Goal: Task Accomplishment & Management: Manage account settings

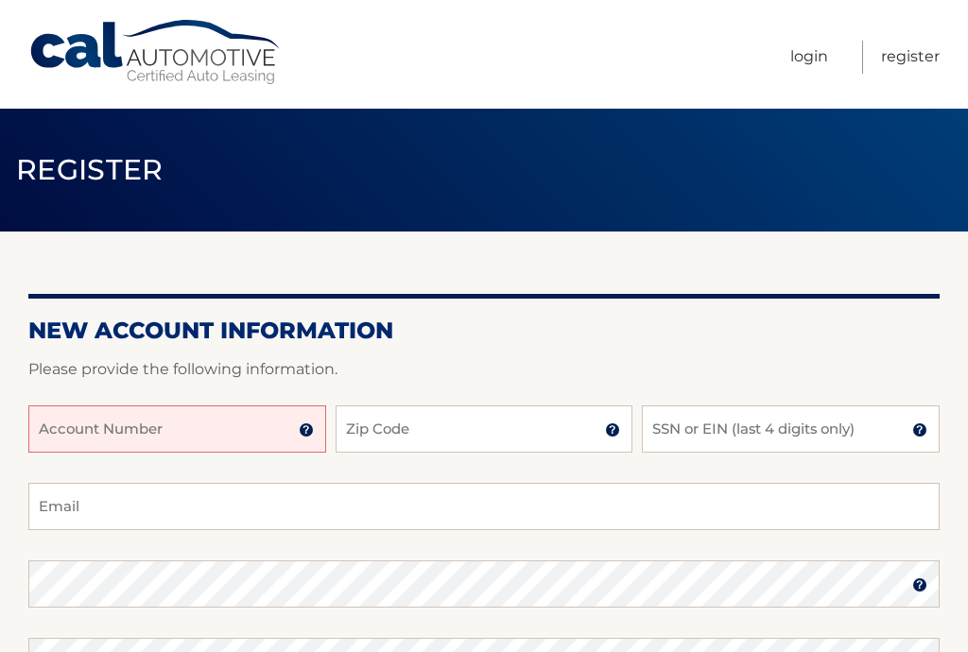
click at [262, 432] on input "Account Number" at bounding box center [177, 428] width 298 height 47
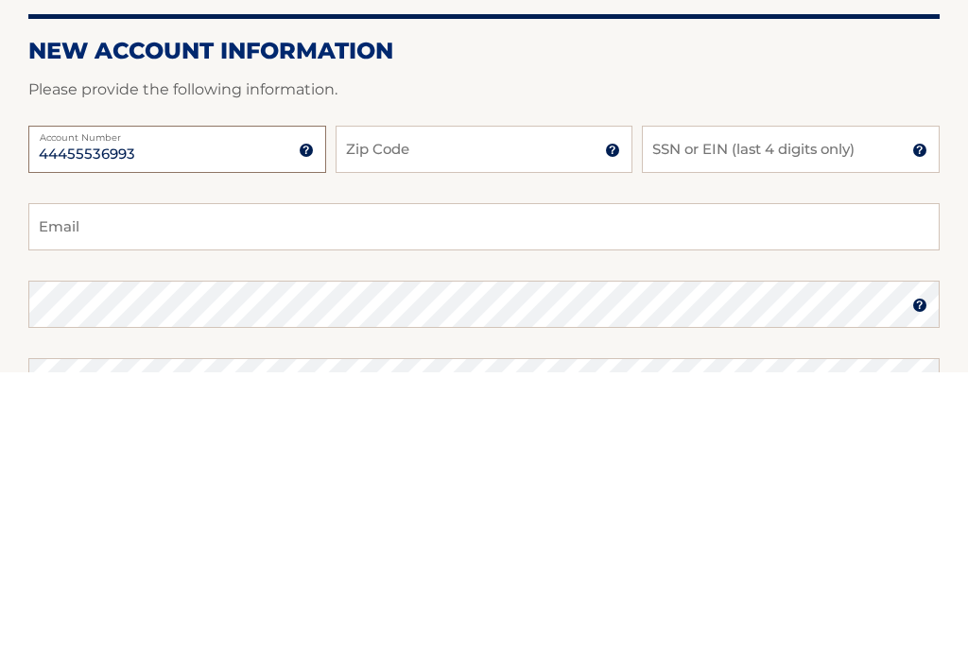
type input "44455536993"
click at [492, 405] on input "Zip Code" at bounding box center [485, 428] width 298 height 47
type input "11722"
click at [789, 405] on input "SSN or EIN (last 4 digits only)" at bounding box center [791, 428] width 298 height 47
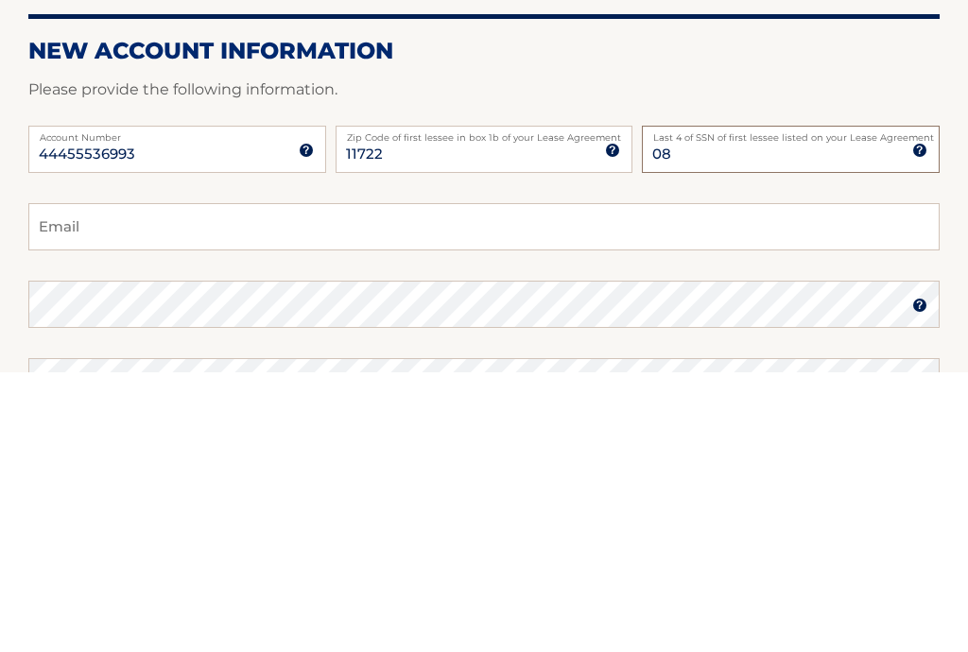
type input "0"
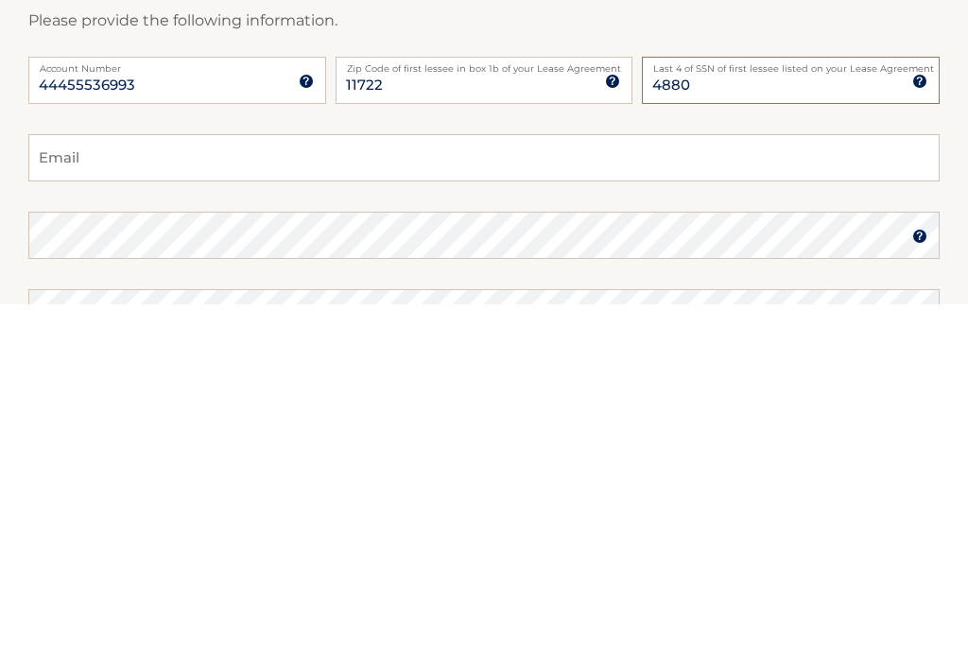
type input "4880"
click at [693, 483] on input "Email" at bounding box center [483, 506] width 911 height 47
type input "[EMAIL_ADDRESS][DOMAIN_NAME]"
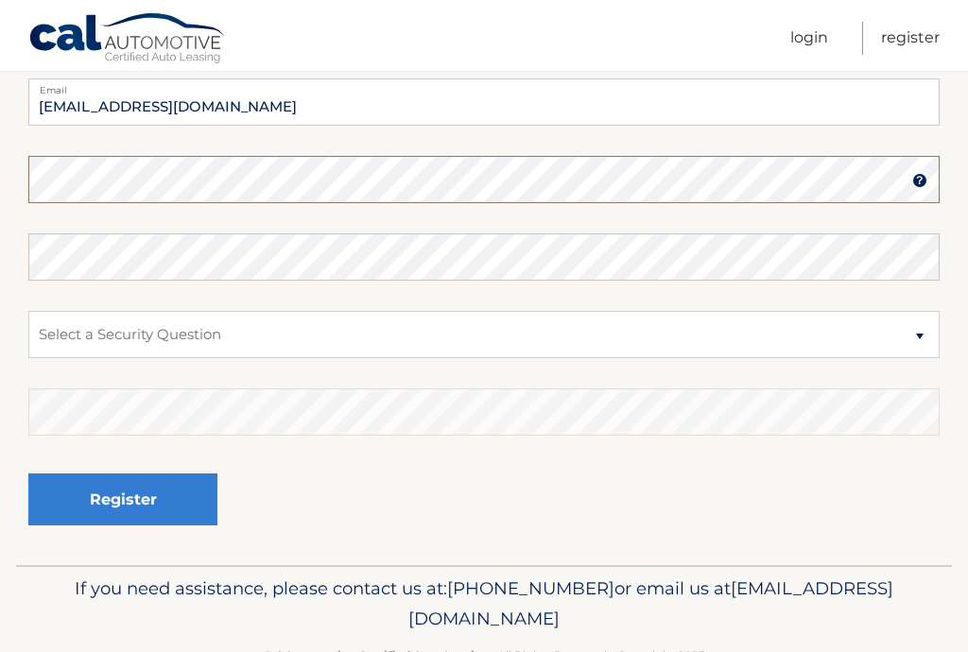
scroll to position [404, 0]
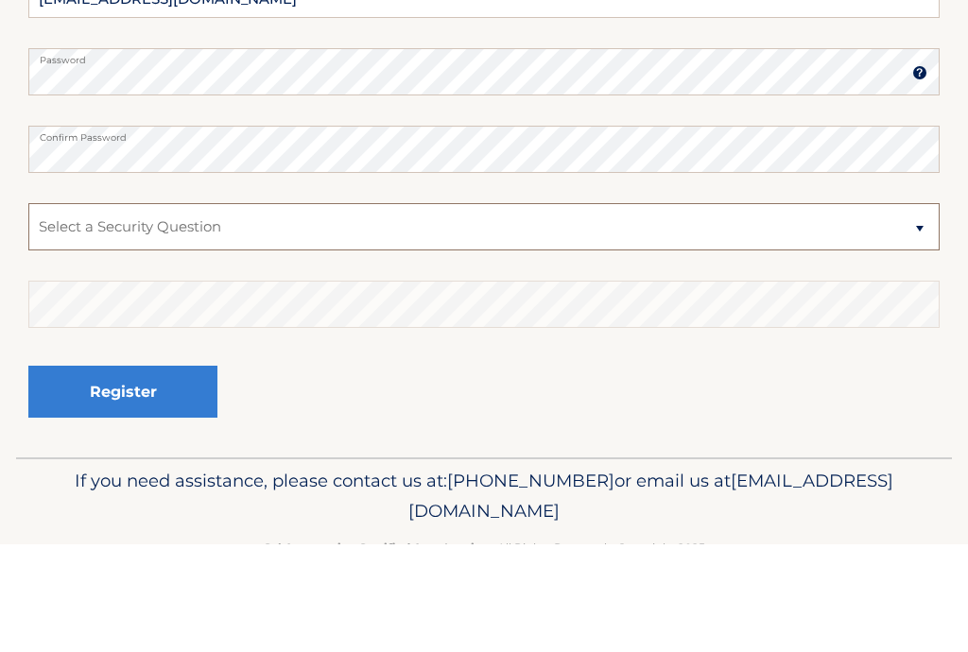
click at [607, 312] on select "Select a Security Question What was the name of your elementary school? What is…" at bounding box center [483, 335] width 911 height 47
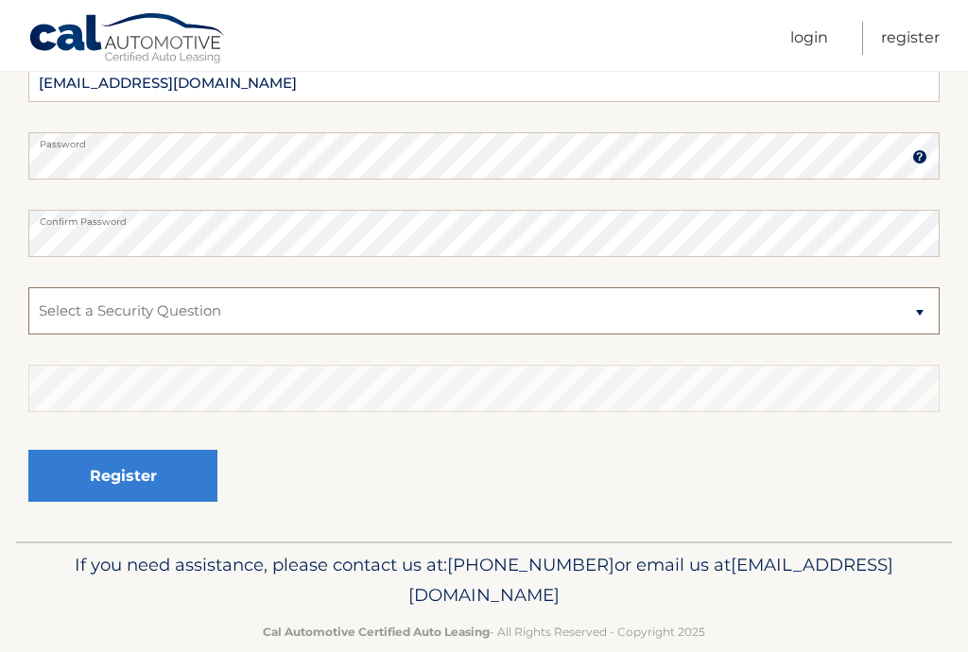
select select "2"
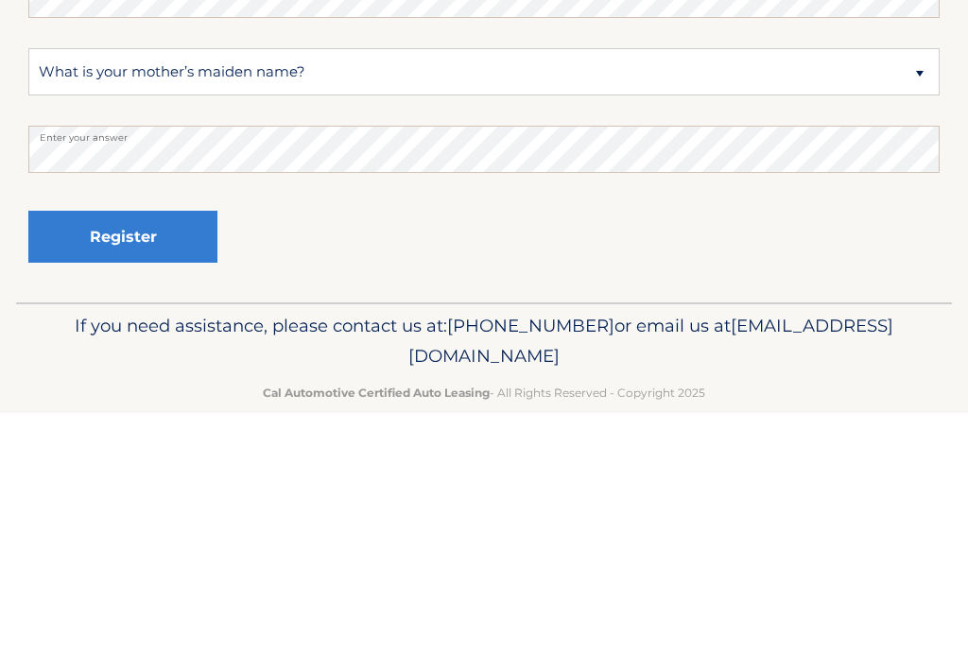
click at [166, 450] on button "Register" at bounding box center [122, 476] width 189 height 52
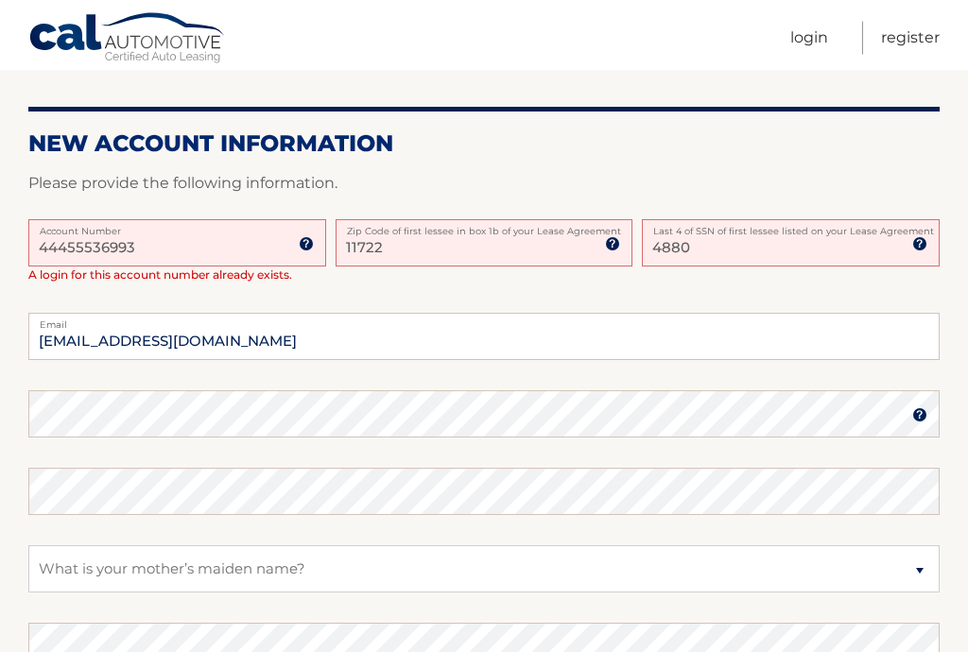
scroll to position [422, 0]
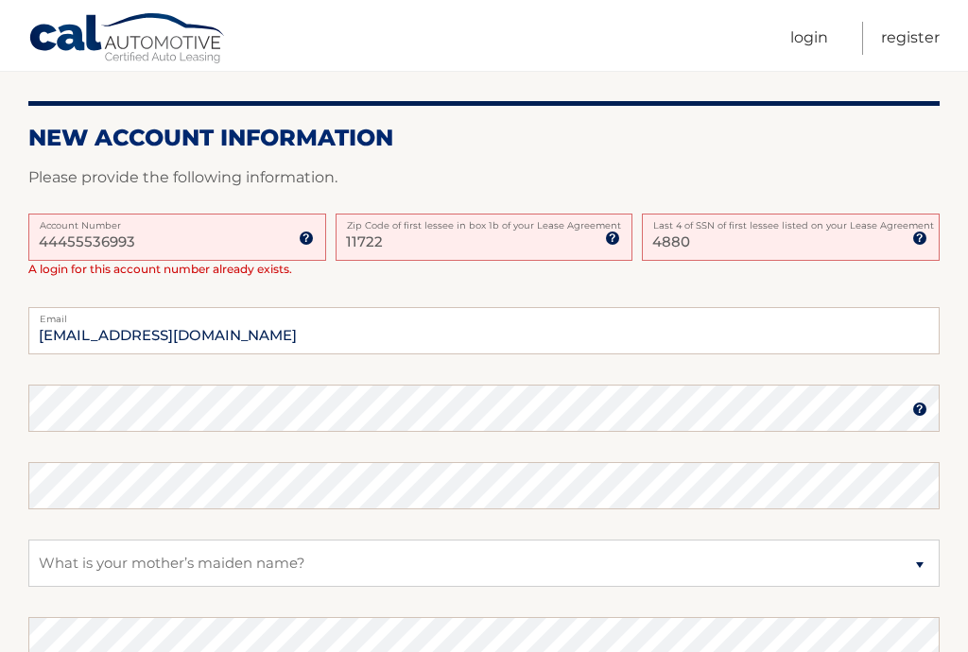
click at [790, 28] on link "Login" at bounding box center [809, 38] width 38 height 33
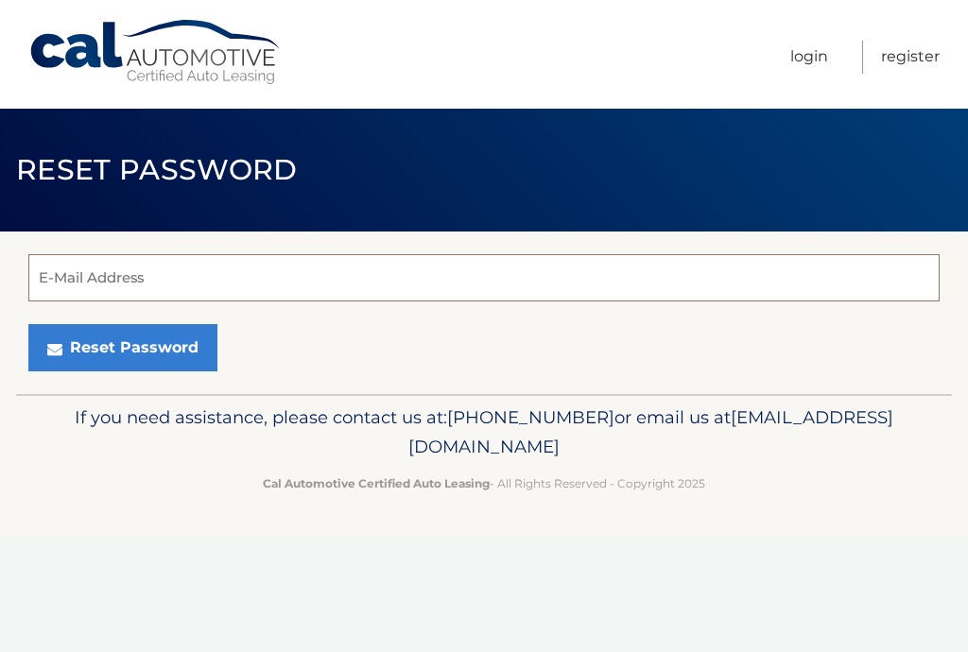
click at [654, 278] on input "E-Mail Address" at bounding box center [483, 277] width 911 height 47
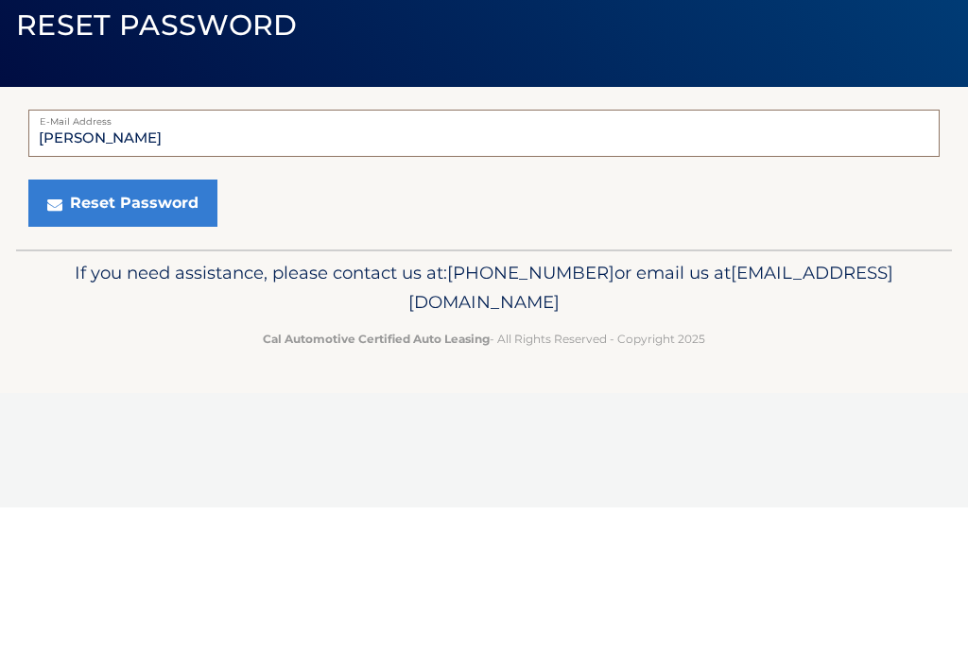
type input "[EMAIL_ADDRESS][DOMAIN_NAME]"
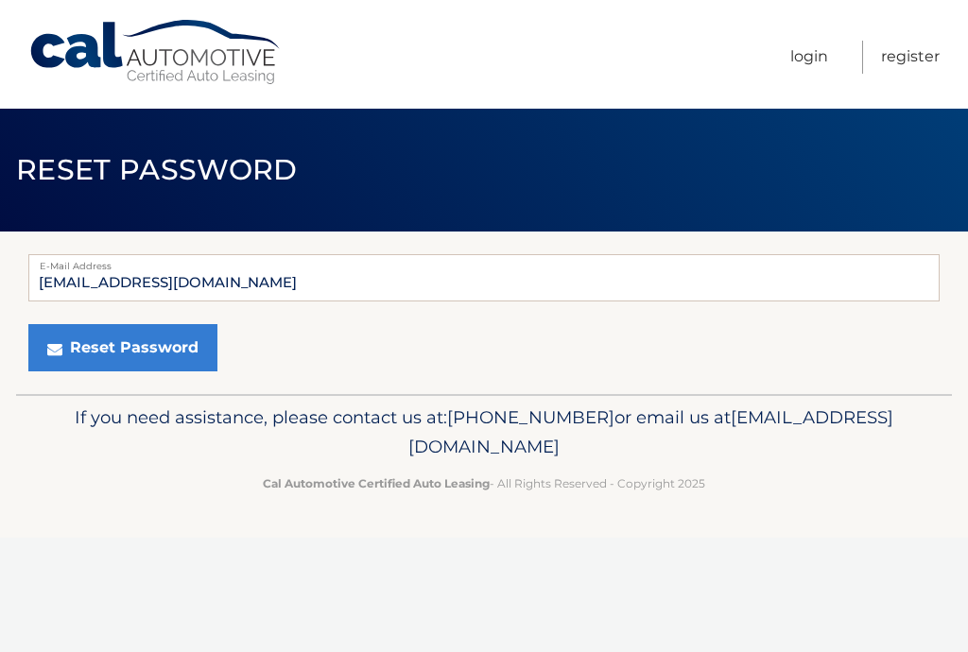
click at [174, 343] on button "Reset Password" at bounding box center [122, 347] width 189 height 47
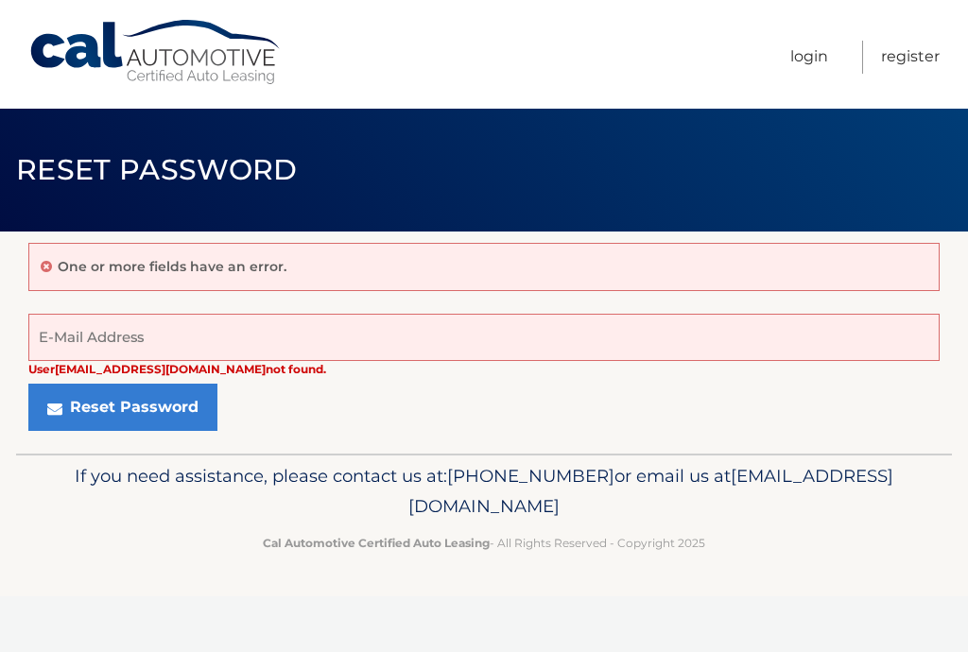
click at [920, 54] on link "Register" at bounding box center [910, 57] width 59 height 33
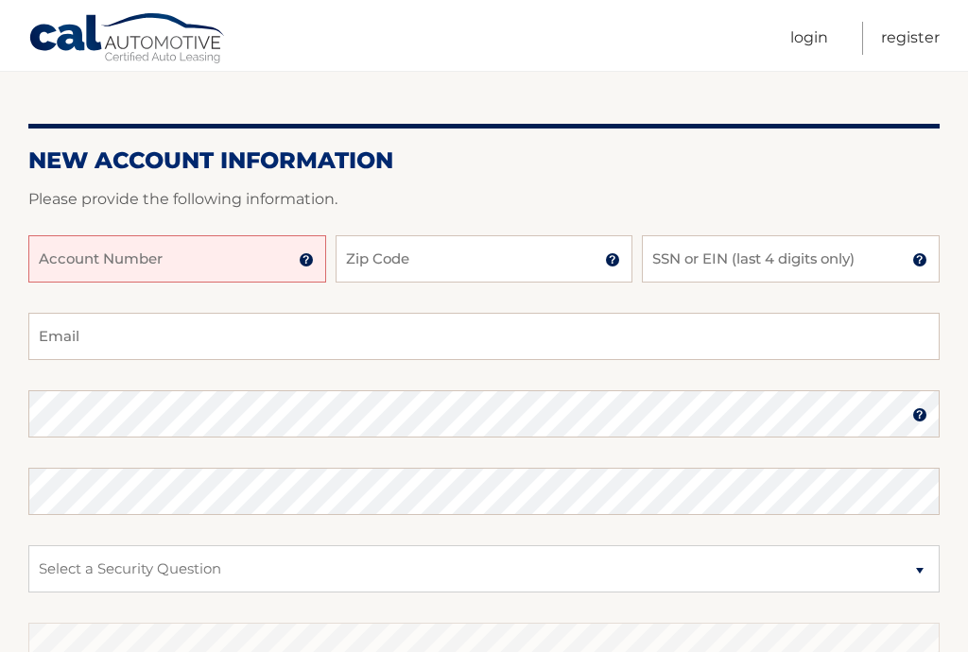
scroll to position [171, 0]
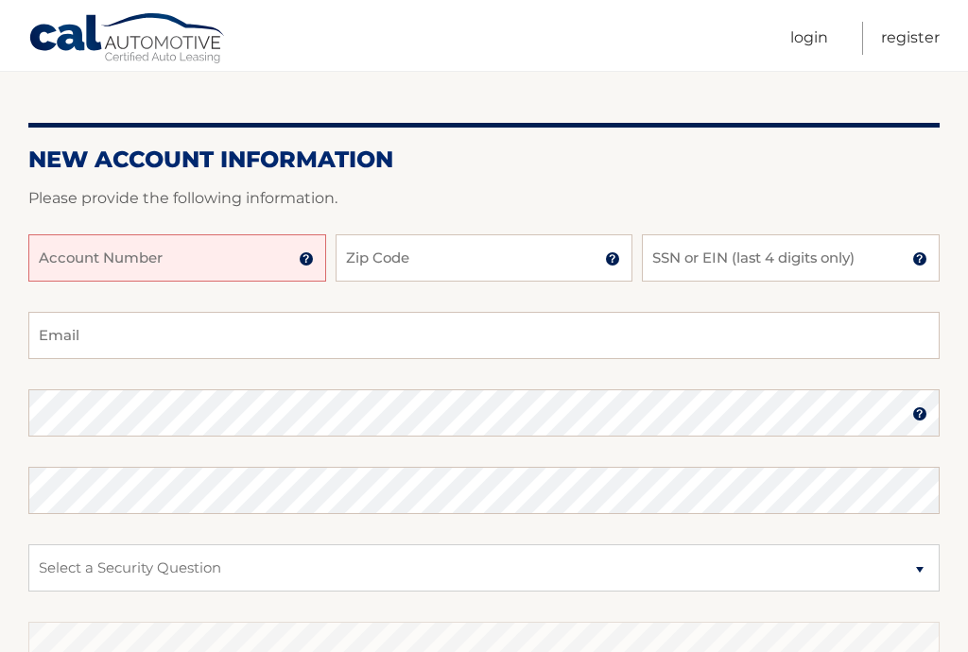
click at [186, 280] on input "Account Number" at bounding box center [177, 257] width 298 height 47
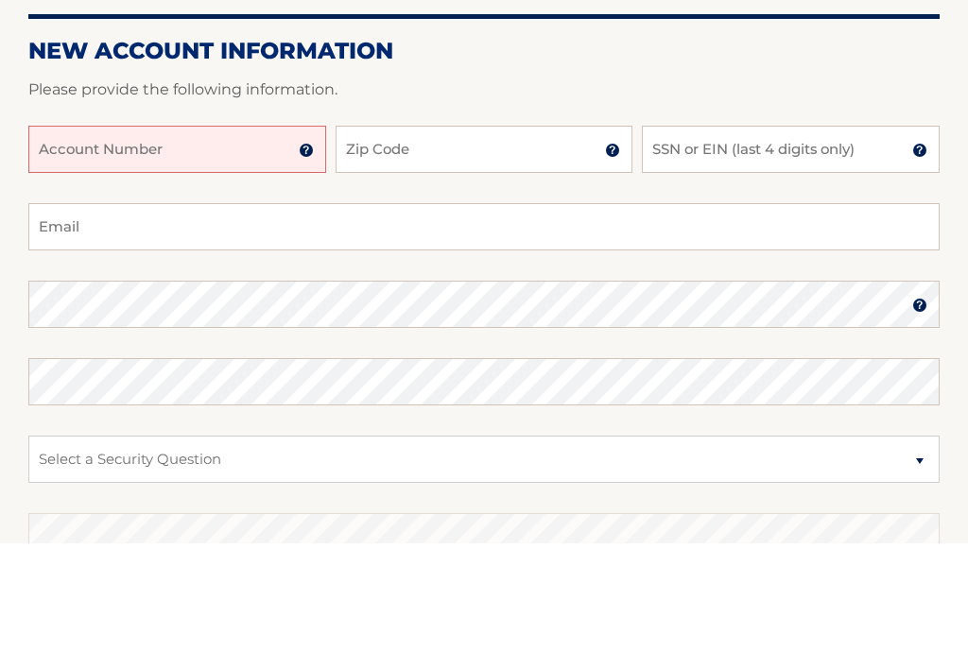
click at [228, 234] on input "Account Number" at bounding box center [177, 257] width 298 height 47
click at [771, 234] on input "SSN or EIN (last 4 digits only)" at bounding box center [791, 257] width 298 height 47
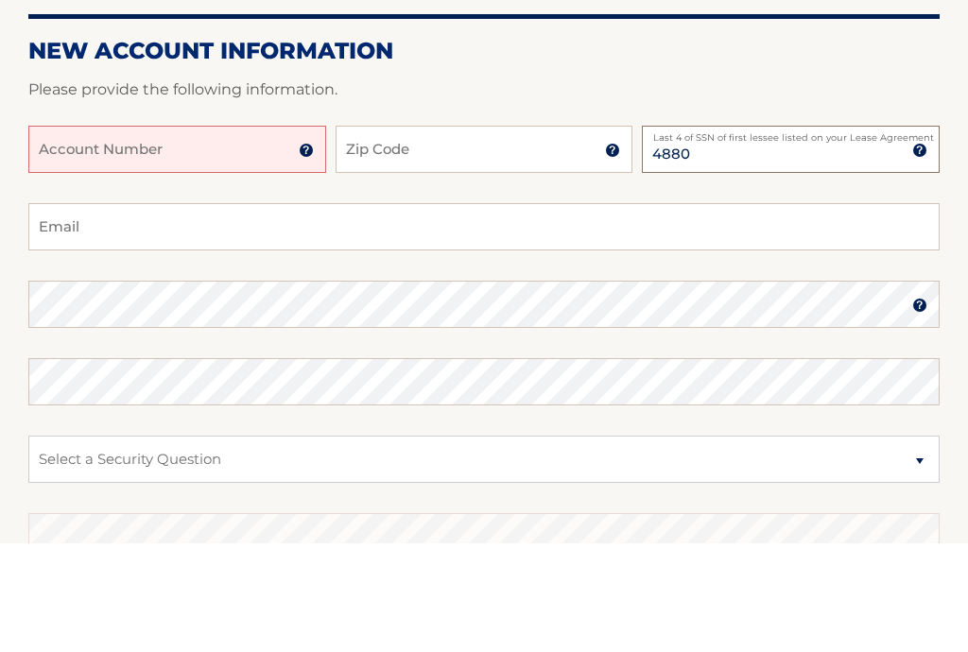
type input "4880"
click at [374, 234] on input "Zip Code" at bounding box center [485, 257] width 298 height 47
type input "11722"
click at [77, 234] on input "Account Number" at bounding box center [177, 257] width 298 height 47
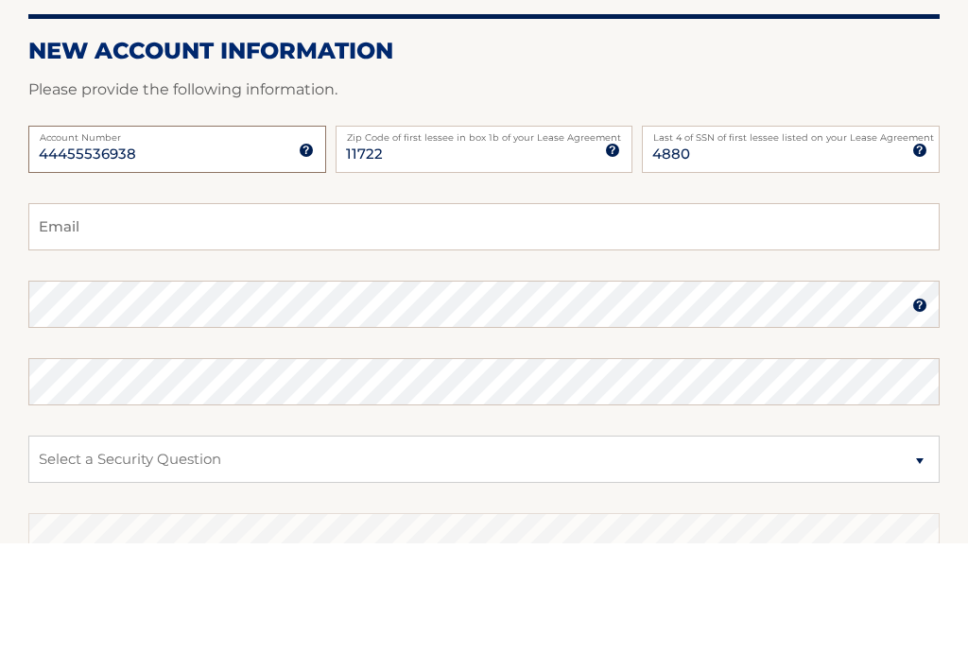
type input "44455536938"
click at [90, 312] on input "Email" at bounding box center [483, 335] width 911 height 47
type input "[EMAIL_ADDRESS][DOMAIN_NAME]"
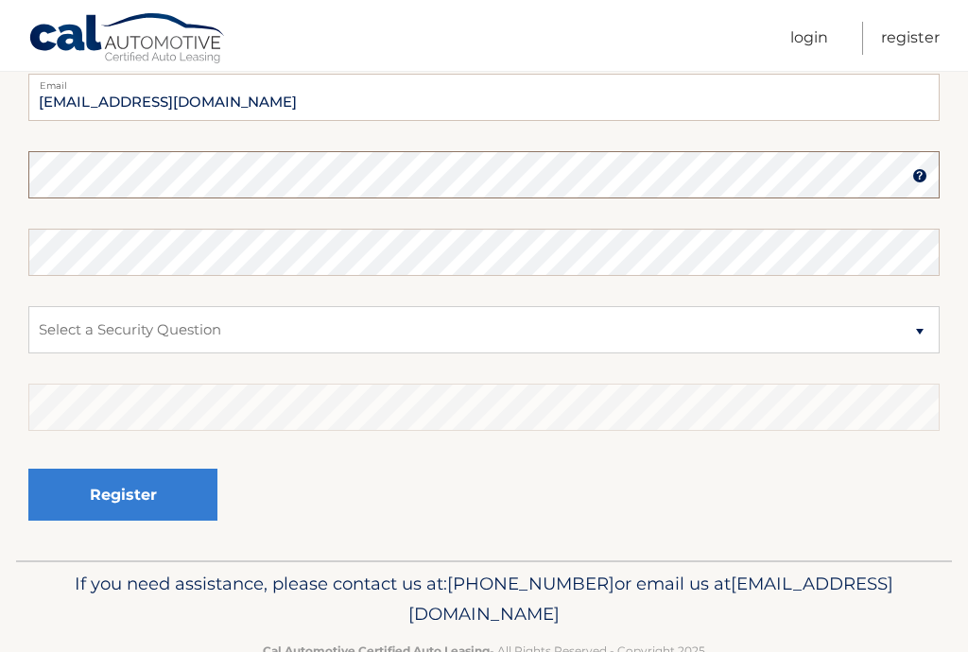
scroll to position [408, 0]
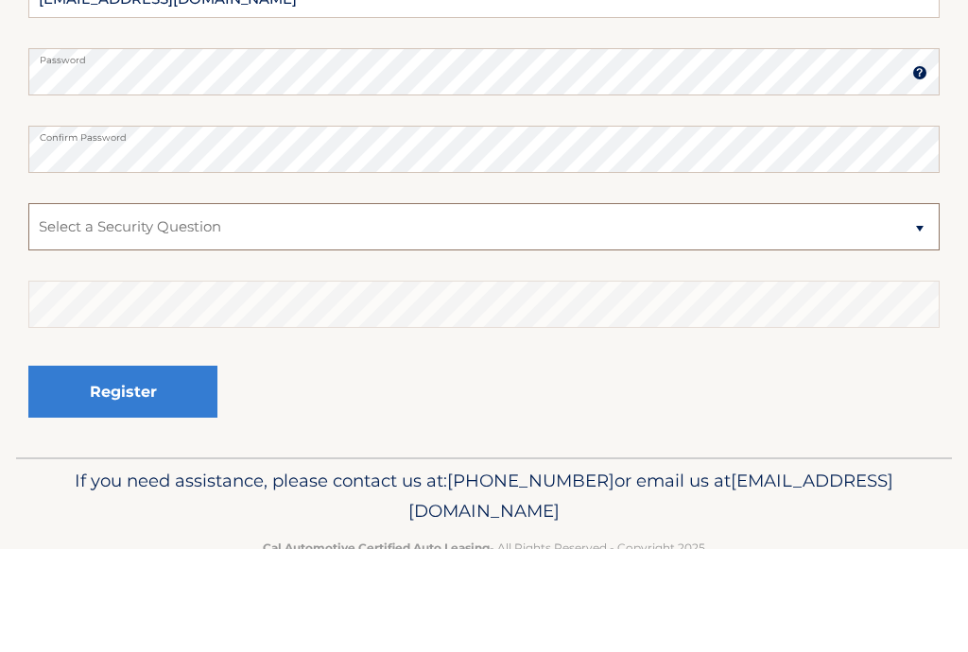
click at [728, 307] on select "Select a Security Question What was the name of your elementary school? What is…" at bounding box center [483, 330] width 911 height 47
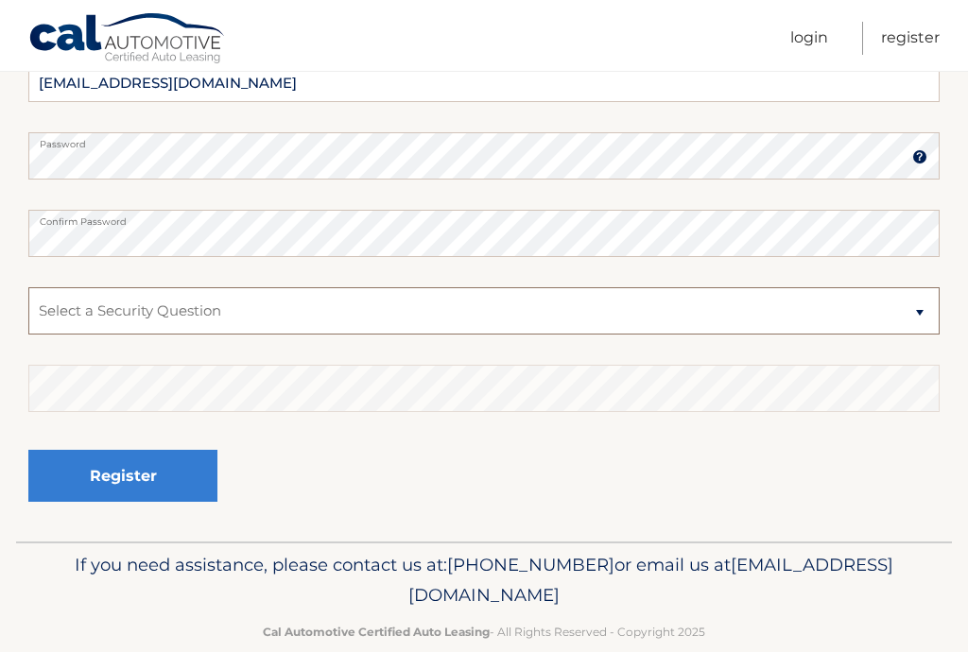
select select "2"
click at [53, 332] on select "Select a Security Question What was the name of your elementary school? What is…" at bounding box center [483, 310] width 911 height 47
click at [49, 323] on select "Select a Security Question What was the name of your elementary school? What is…" at bounding box center [483, 310] width 911 height 47
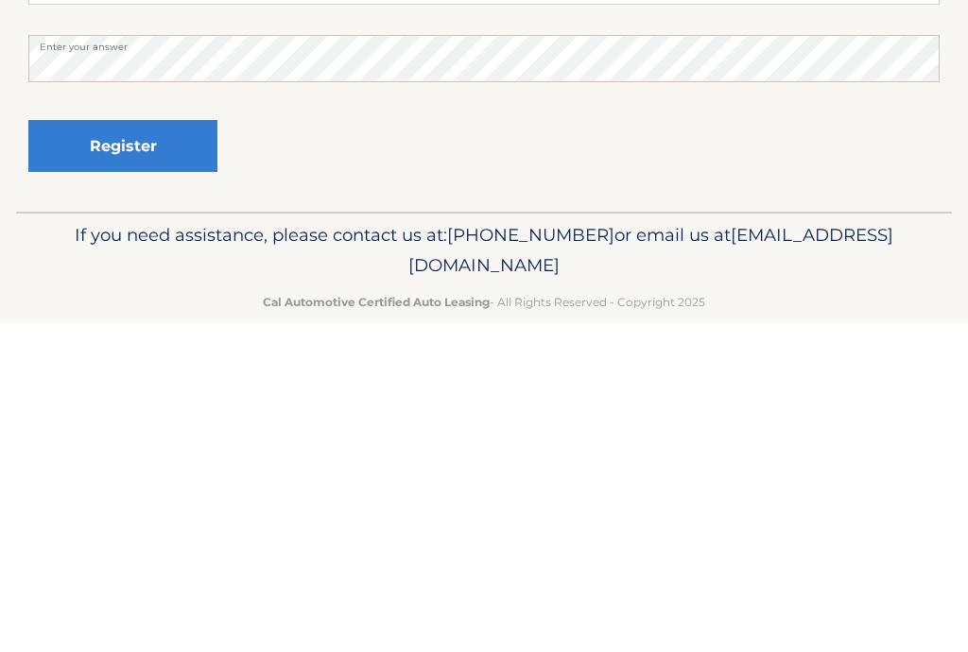
click at [84, 450] on button "Register" at bounding box center [122, 476] width 189 height 52
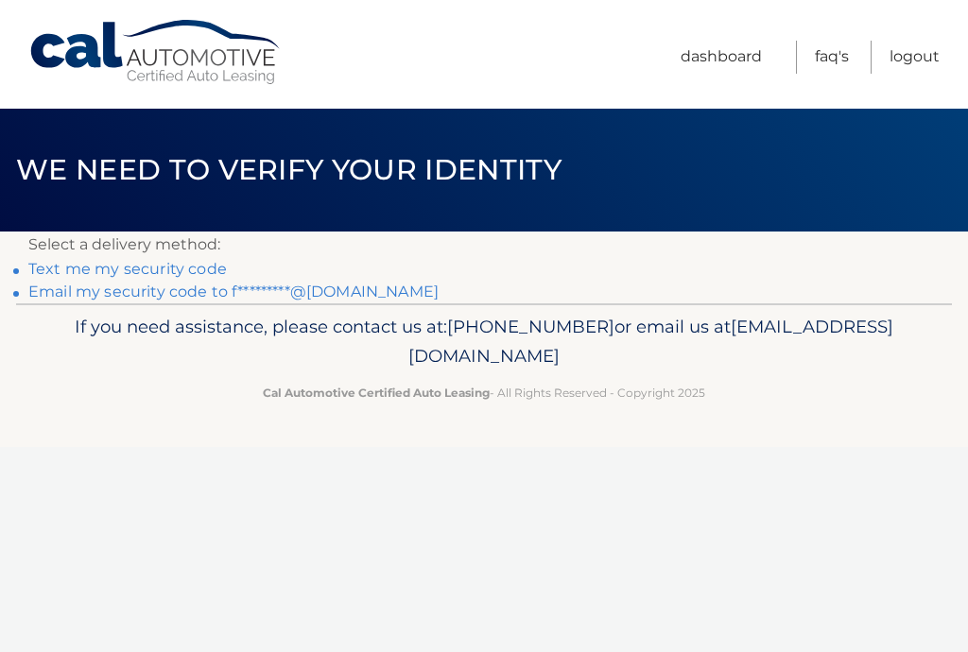
click at [184, 278] on link "Text me my security code" at bounding box center [127, 269] width 198 height 18
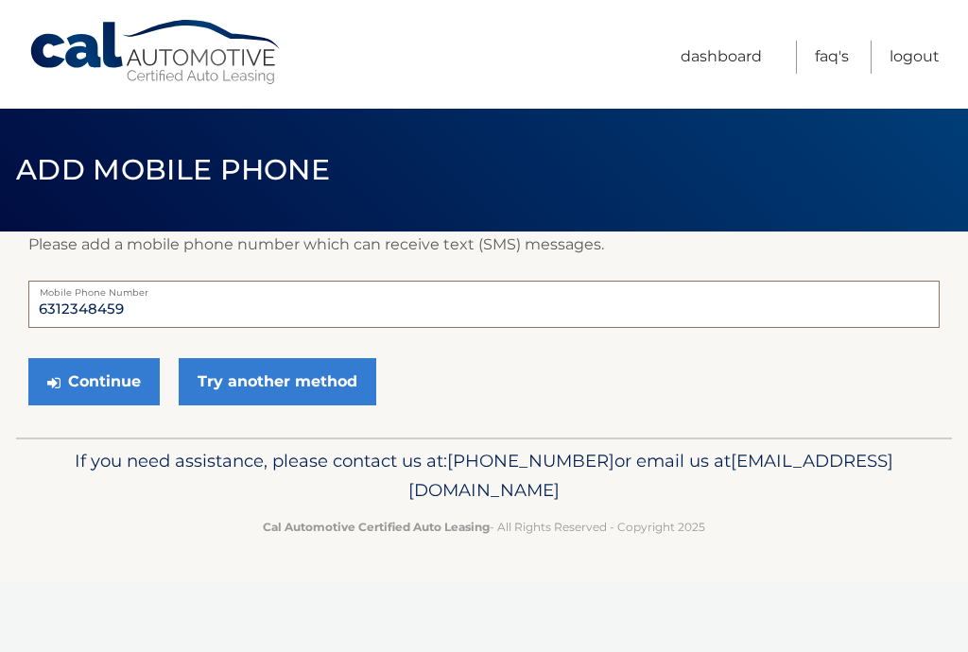
click at [422, 312] on input "6312348459" at bounding box center [483, 304] width 911 height 47
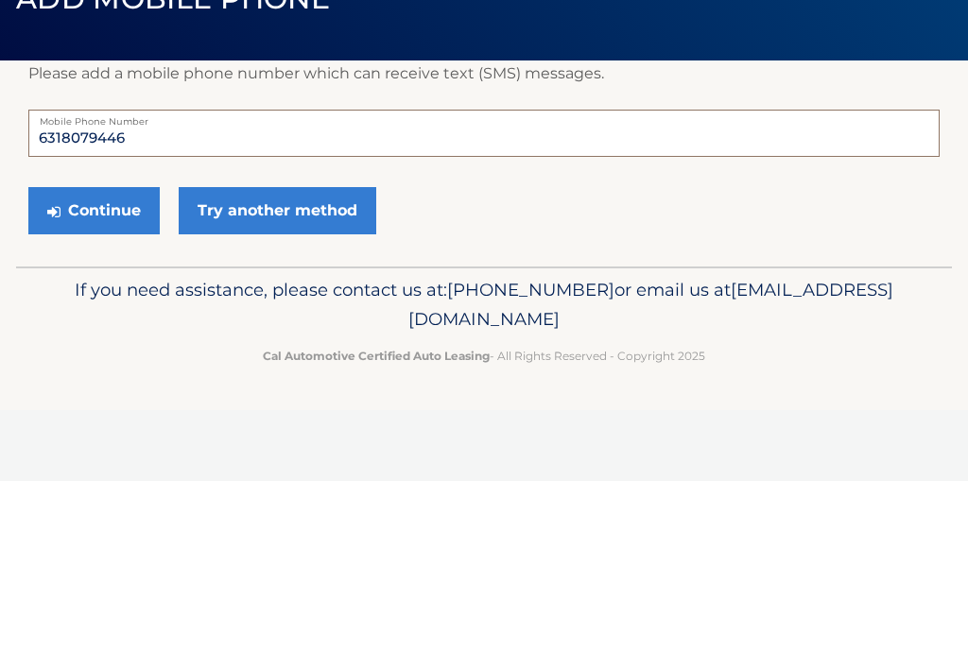
type input "6318079446"
click at [78, 358] on button "Continue" at bounding box center [93, 381] width 131 height 47
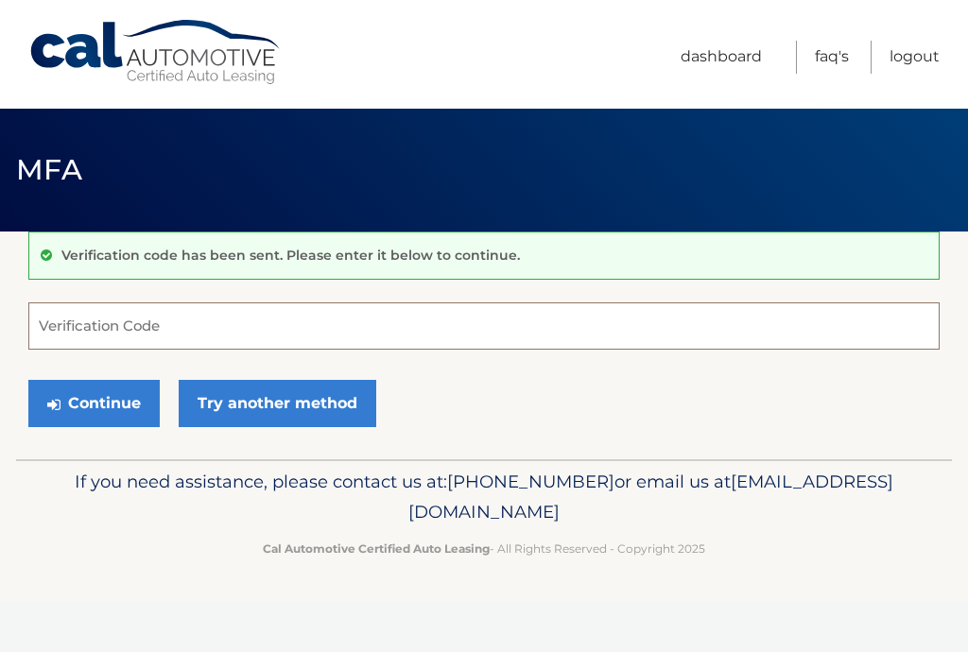
click at [371, 333] on input "Verification Code" at bounding box center [483, 325] width 911 height 47
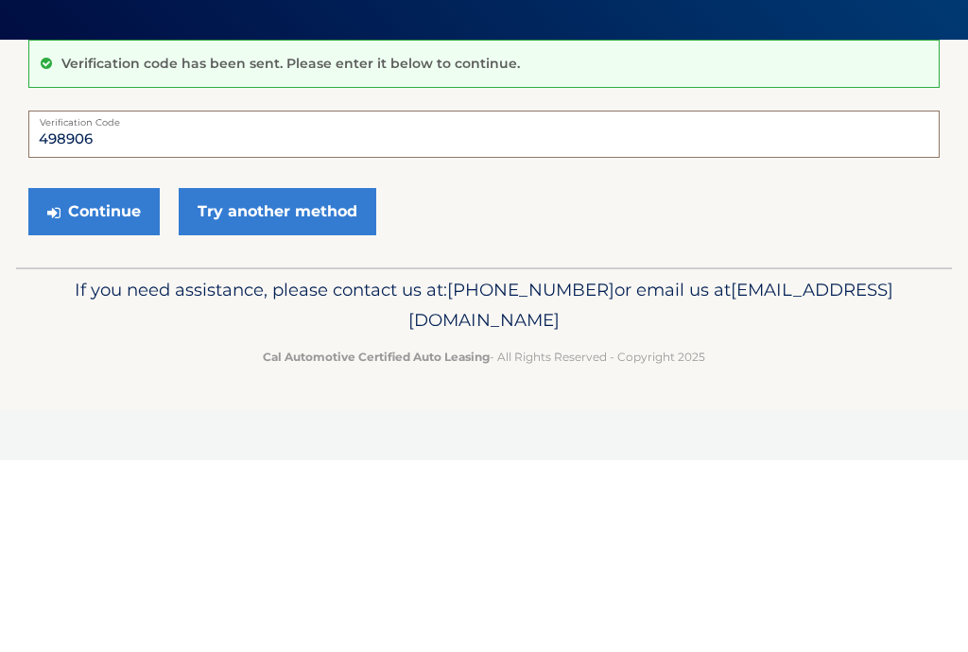
type input "498906"
click at [87, 380] on button "Continue" at bounding box center [93, 403] width 131 height 47
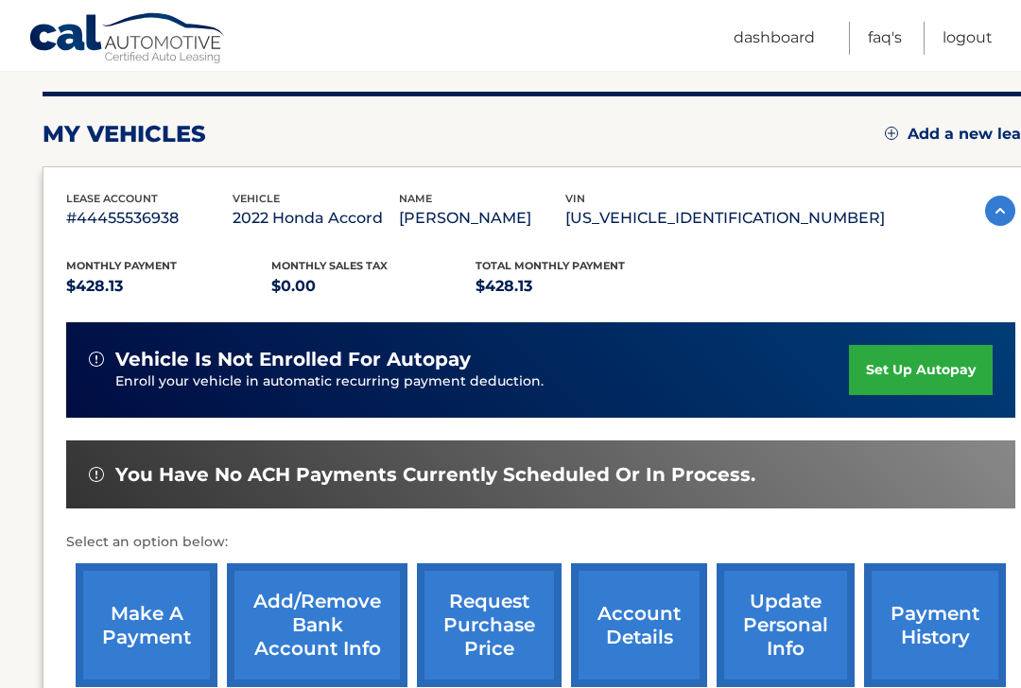
scroll to position [237, 0]
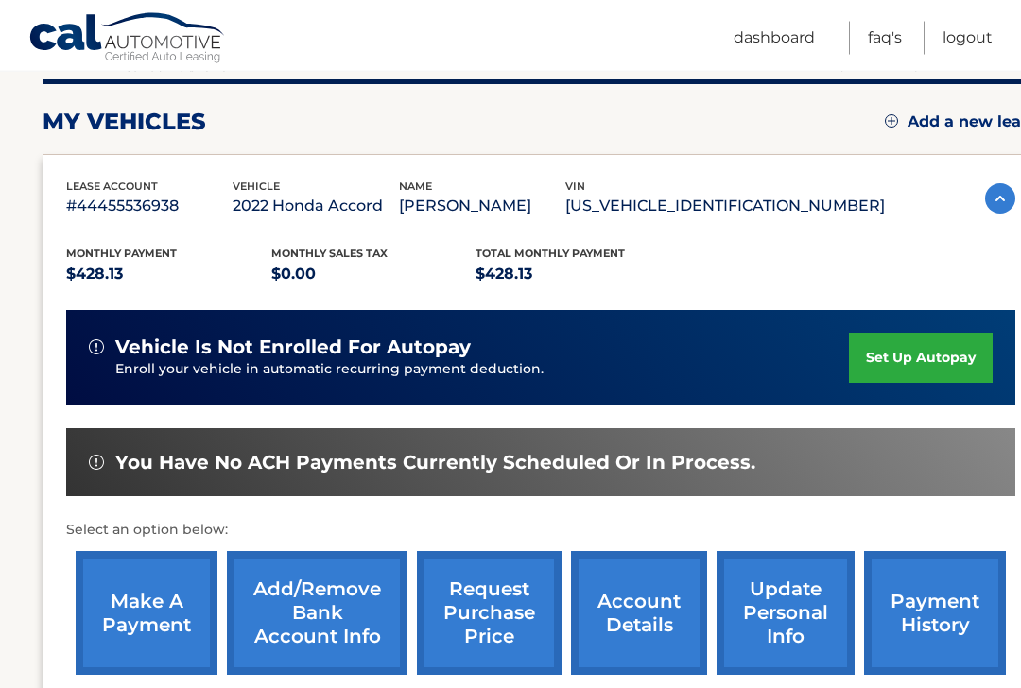
click at [916, 361] on link "set up autopay" at bounding box center [921, 358] width 144 height 50
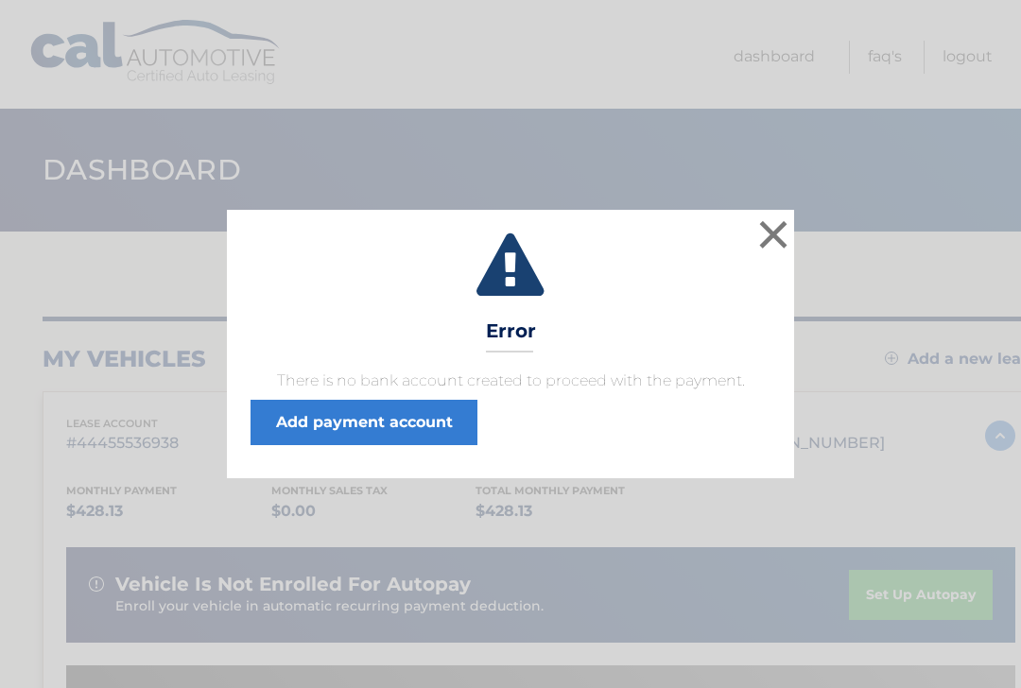
click at [404, 427] on link "Add payment account" at bounding box center [363, 422] width 227 height 45
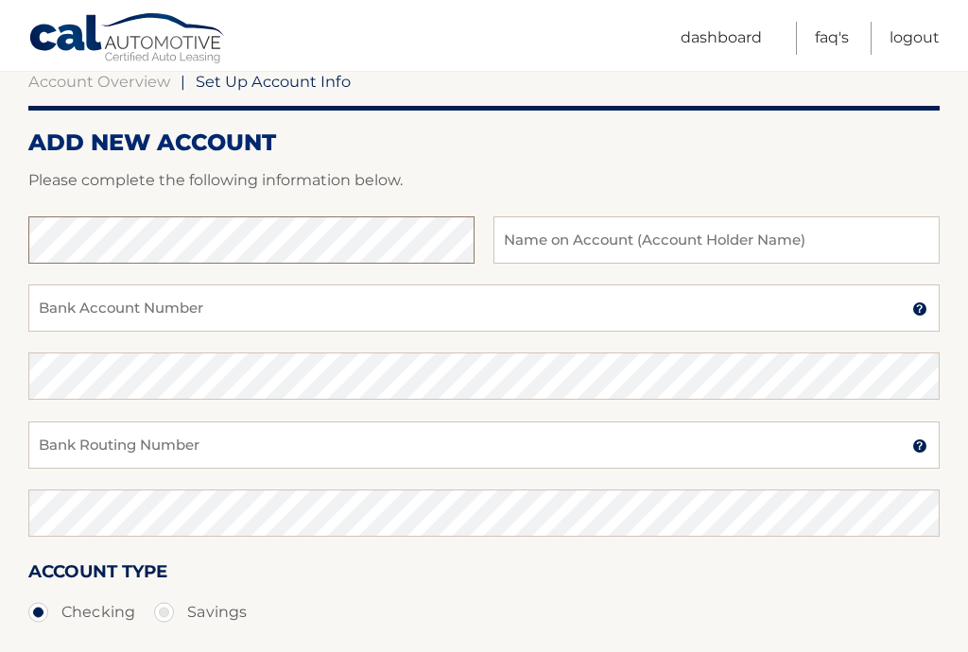
scroll to position [193, 0]
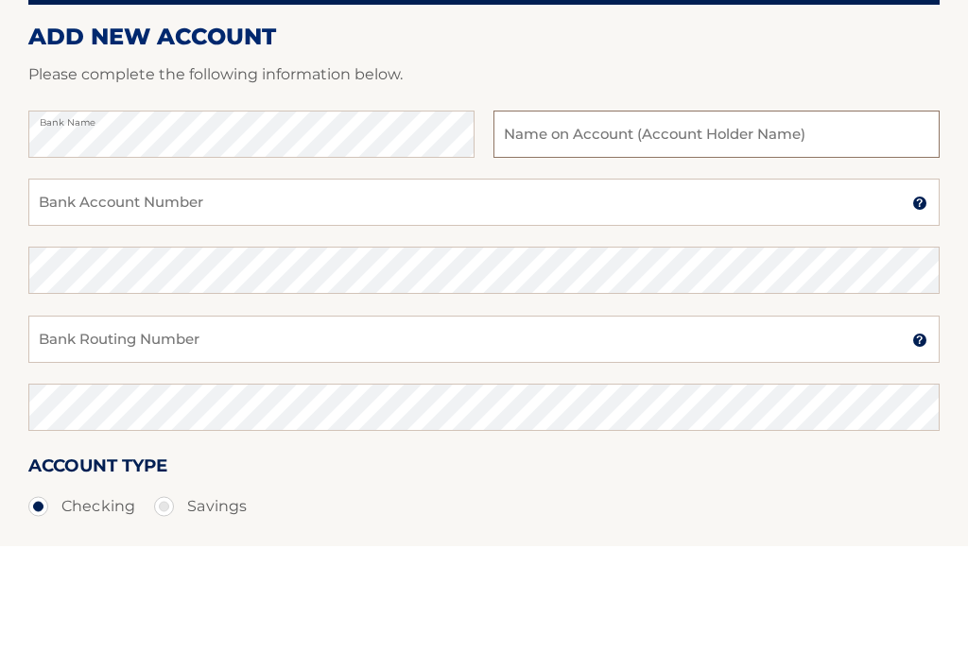
click at [764, 217] on input "text" at bounding box center [716, 240] width 446 height 47
type input "Agnes Rendo"
click at [75, 285] on input "Bank Account Number" at bounding box center [483, 308] width 911 height 47
click at [56, 285] on input "Bank Account Number" at bounding box center [483, 308] width 911 height 47
paste input "483078142614"
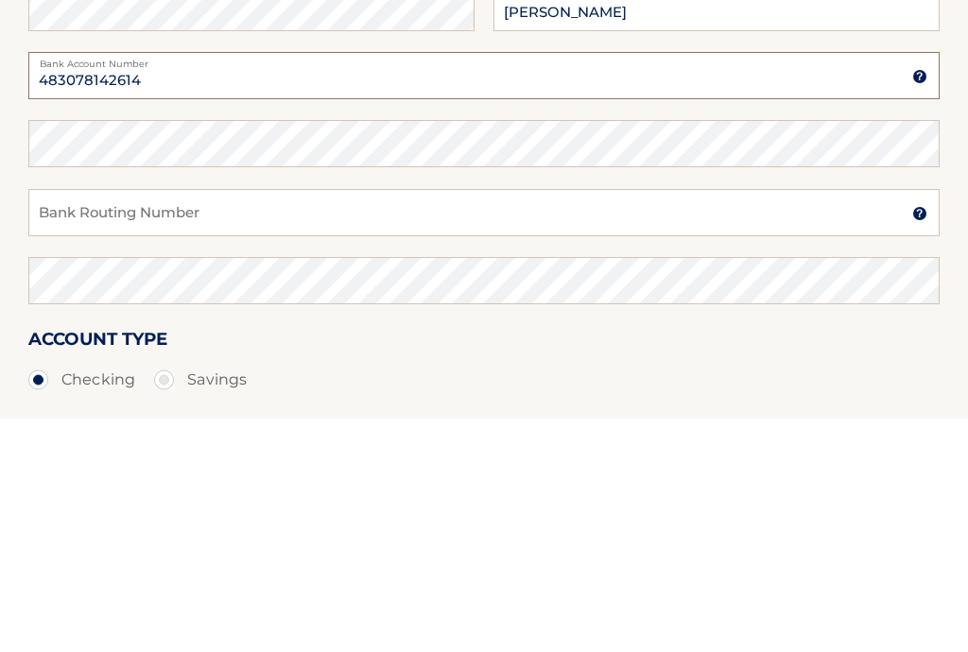
type input "483078142614"
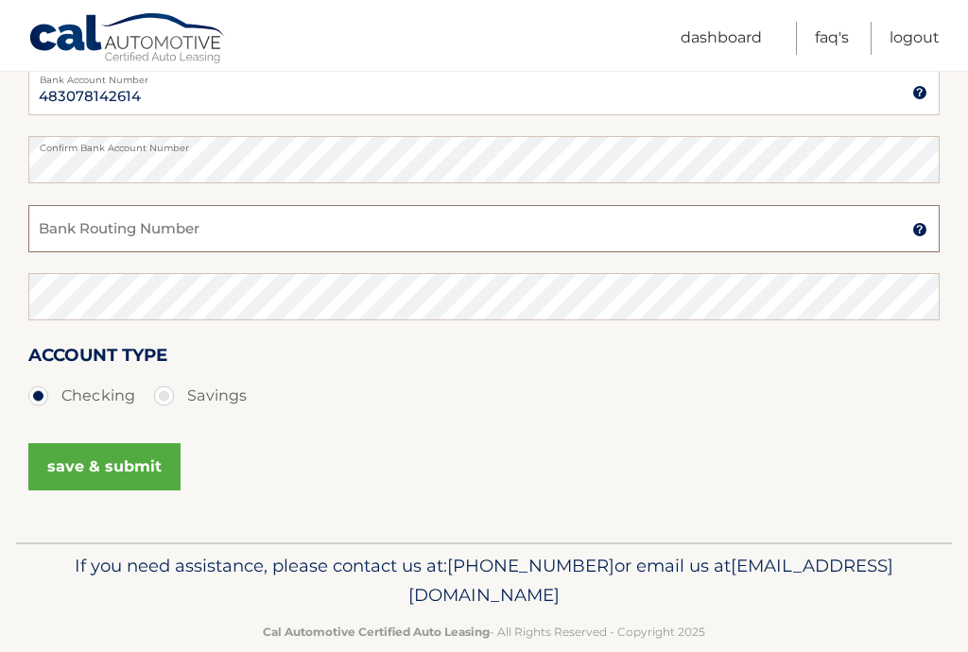
click at [362, 211] on input "Bank Routing Number" at bounding box center [483, 228] width 911 height 47
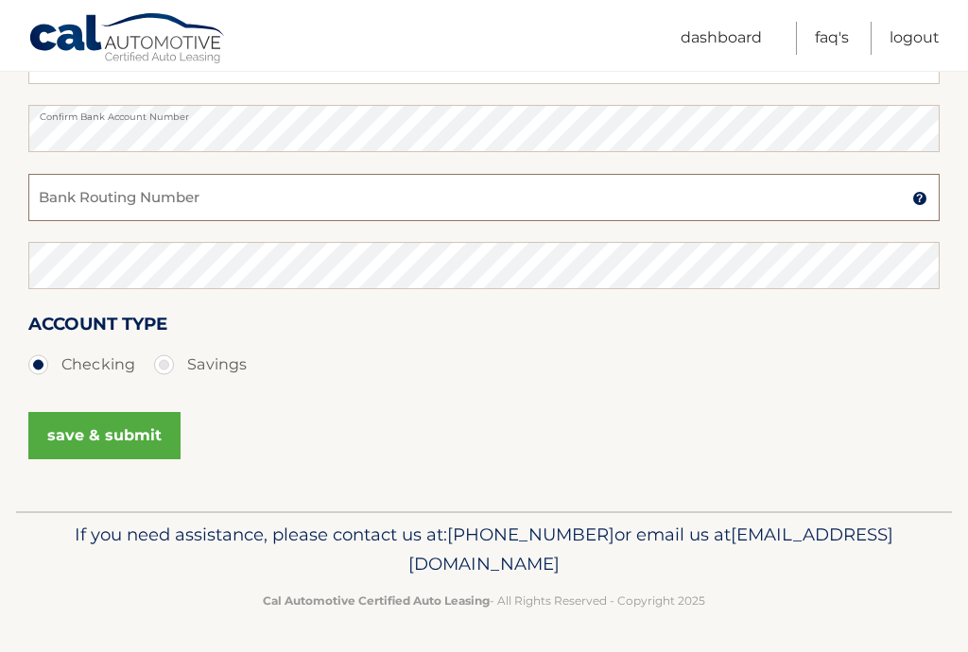
click at [272, 206] on input "Bank Routing Number" at bounding box center [483, 197] width 911 height 47
paste input "021000322"
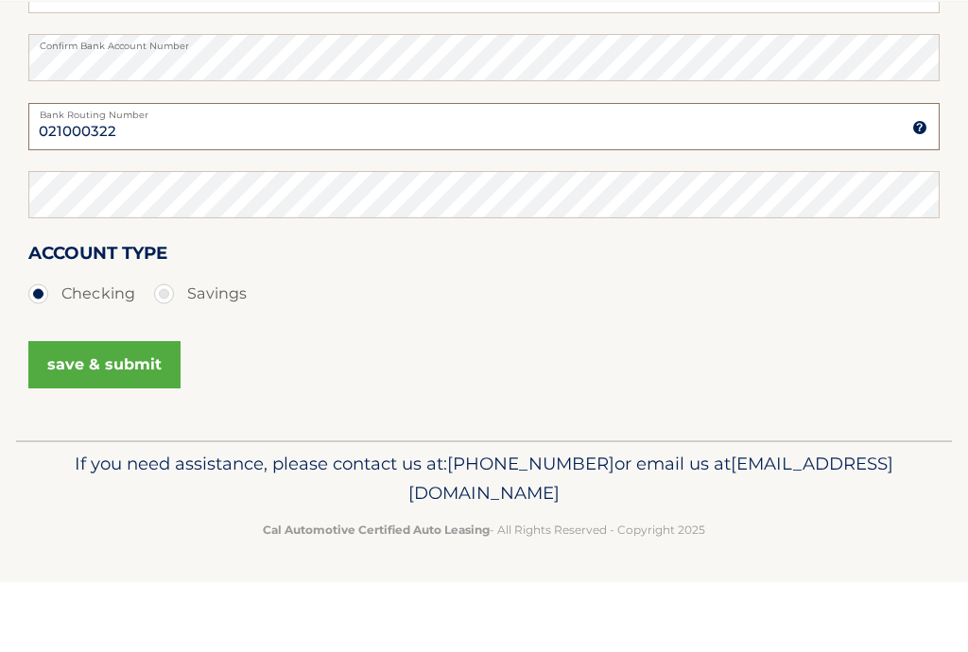
type input "021000322"
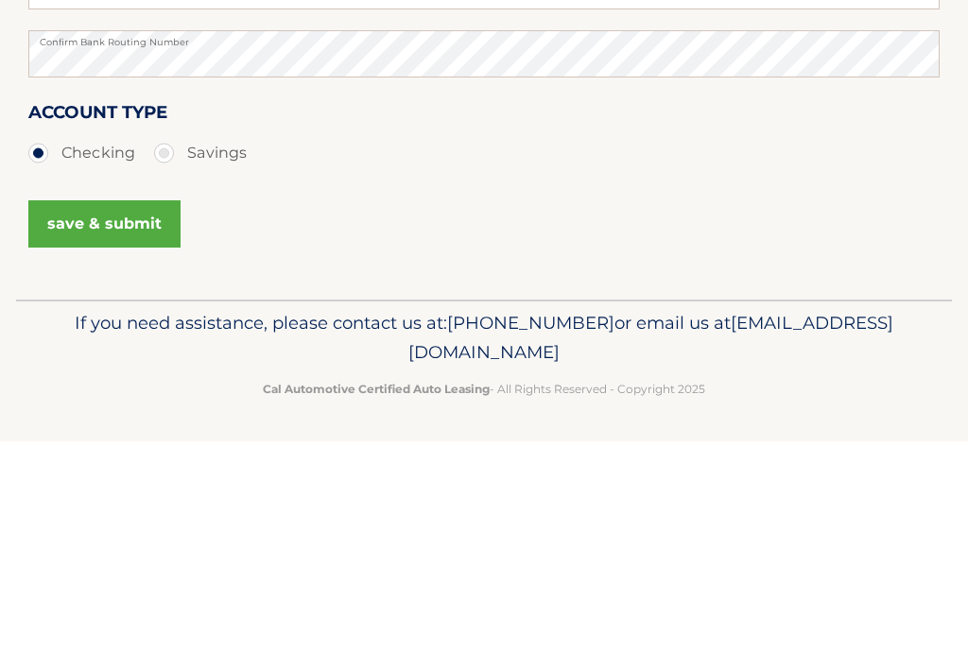
click at [137, 412] on button "save & submit" at bounding box center [104, 435] width 152 height 47
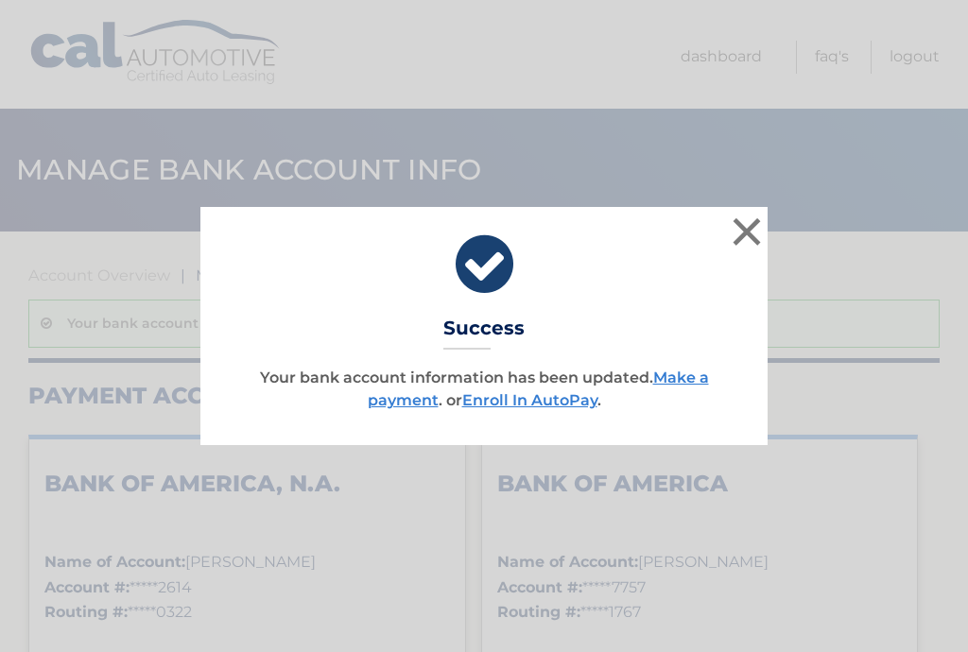
click at [680, 386] on link "Make a payment" at bounding box center [538, 389] width 341 height 41
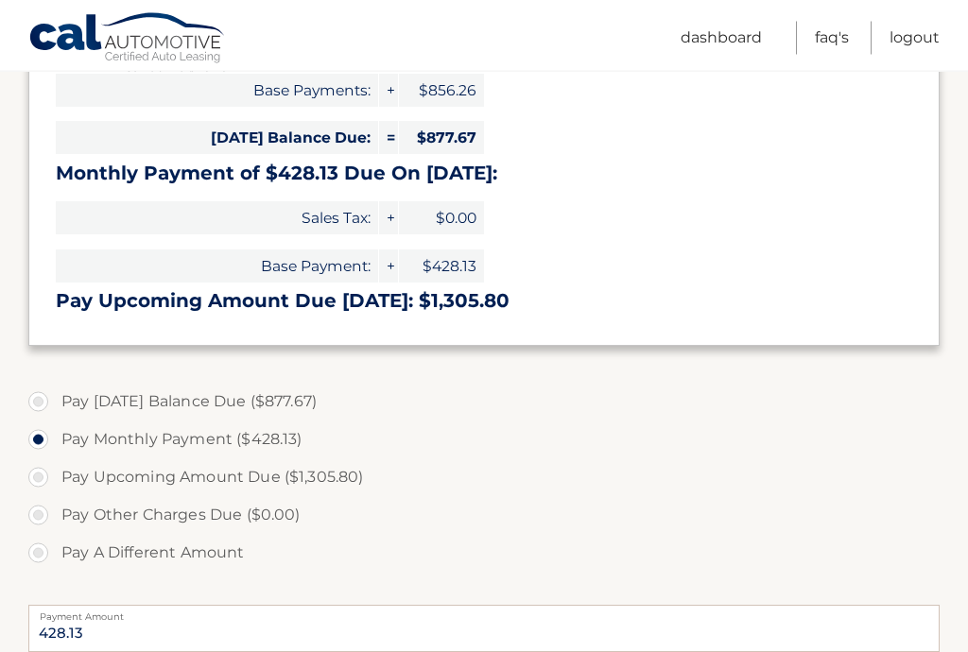
scroll to position [400, 0]
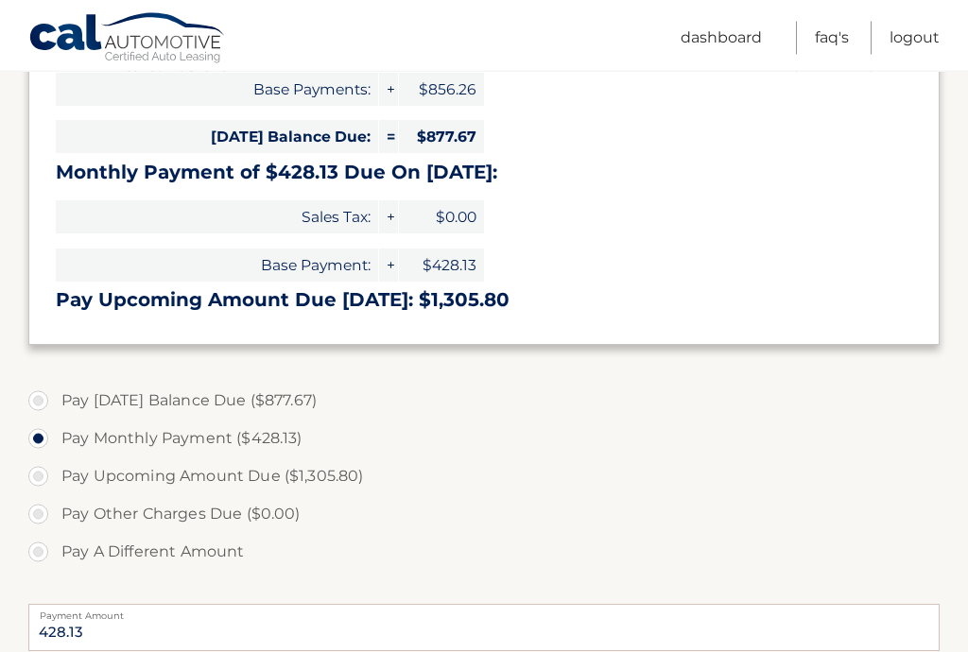
click at [38, 398] on label "Pay [DATE] Balance Due ($877.67)" at bounding box center [483, 402] width 911 height 38
click at [38, 398] on input "Pay [DATE] Balance Due ($877.67)" at bounding box center [45, 398] width 19 height 30
radio input "true"
type input "877.67"
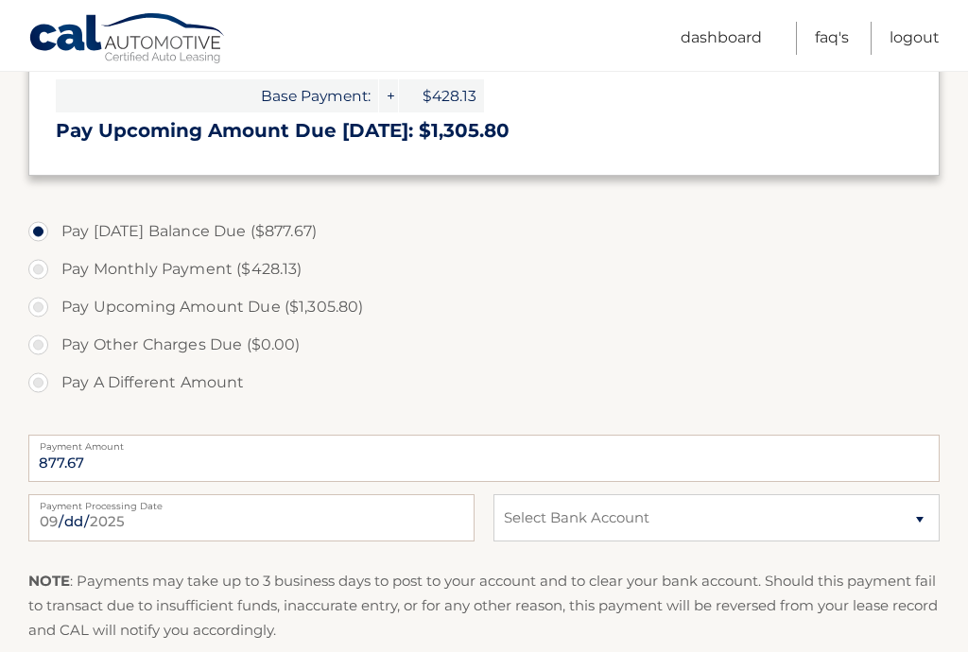
scroll to position [581, 0]
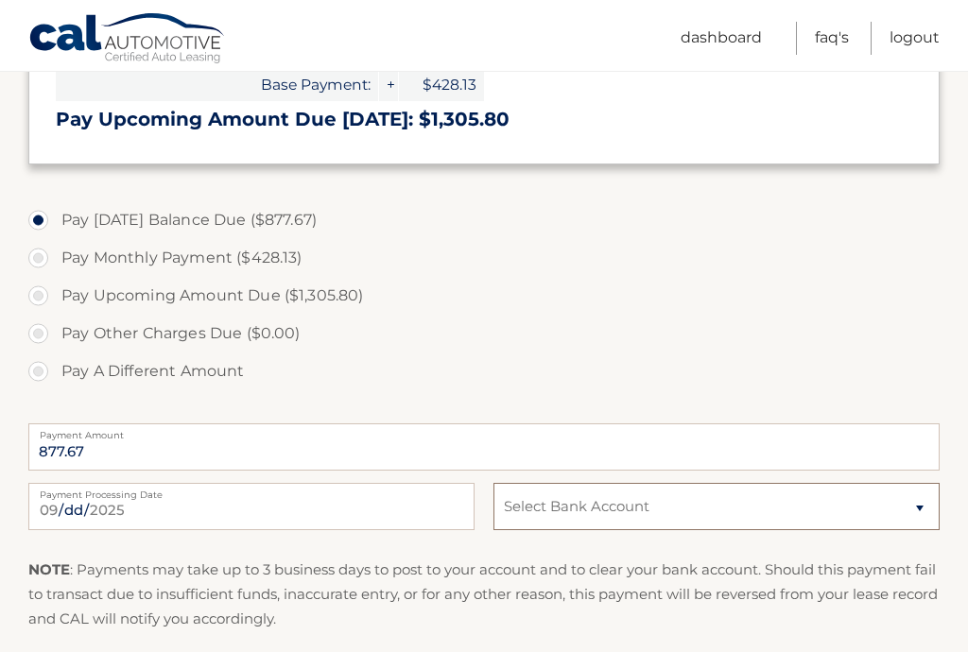
click at [818, 516] on select "Select Bank Account Checking BANK OF AMERICA, N.A. *****2614 [PERSON_NAME] REND…" at bounding box center [716, 506] width 446 height 47
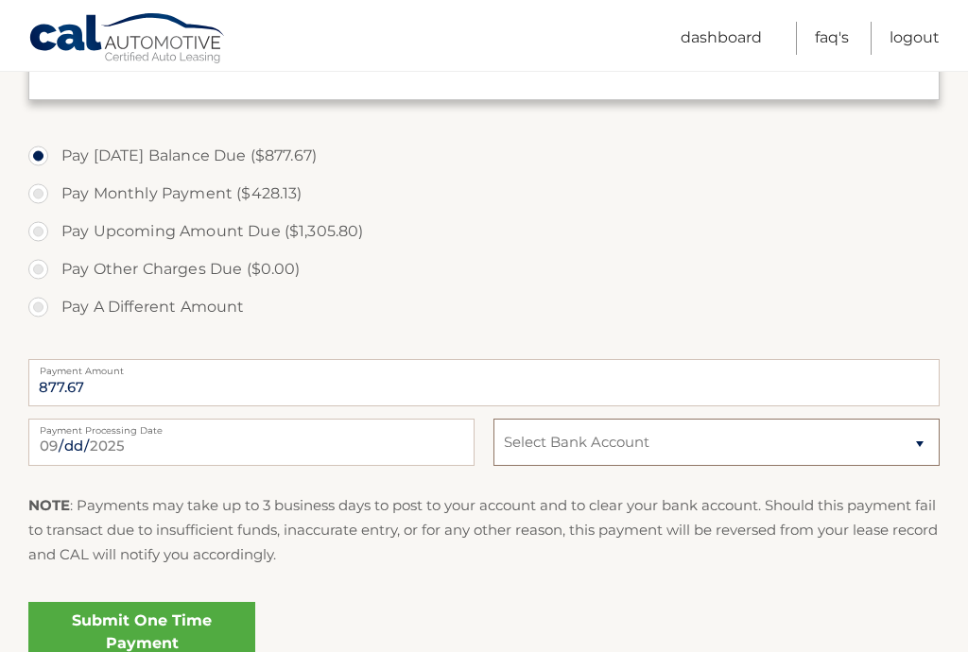
scroll to position [642, 0]
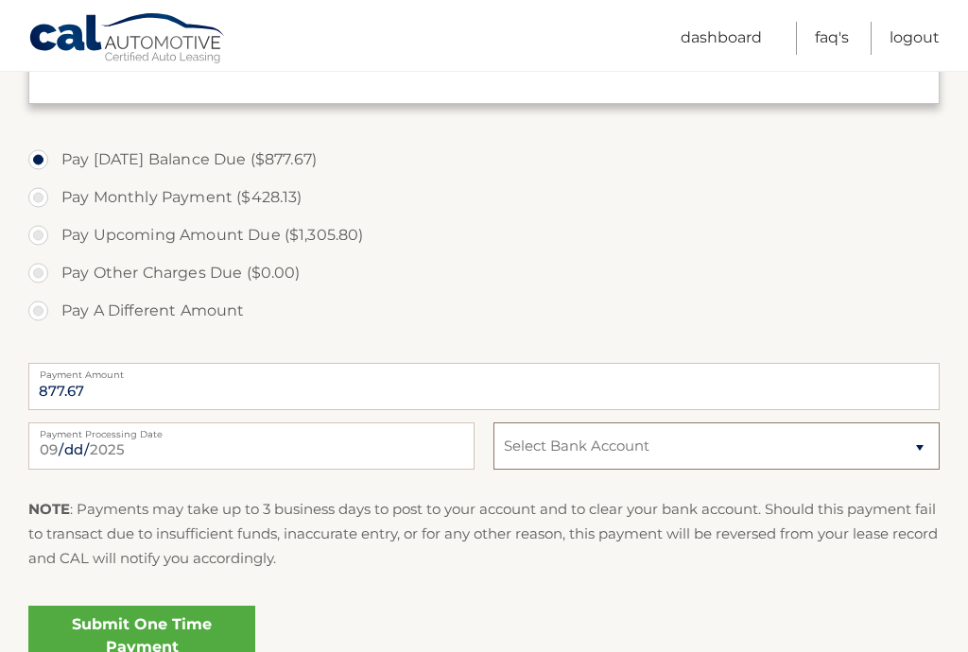
click at [821, 446] on select "Select Bank Account Checking BANK OF AMERICA, N.A. *****2614 [PERSON_NAME] REND…" at bounding box center [716, 445] width 446 height 47
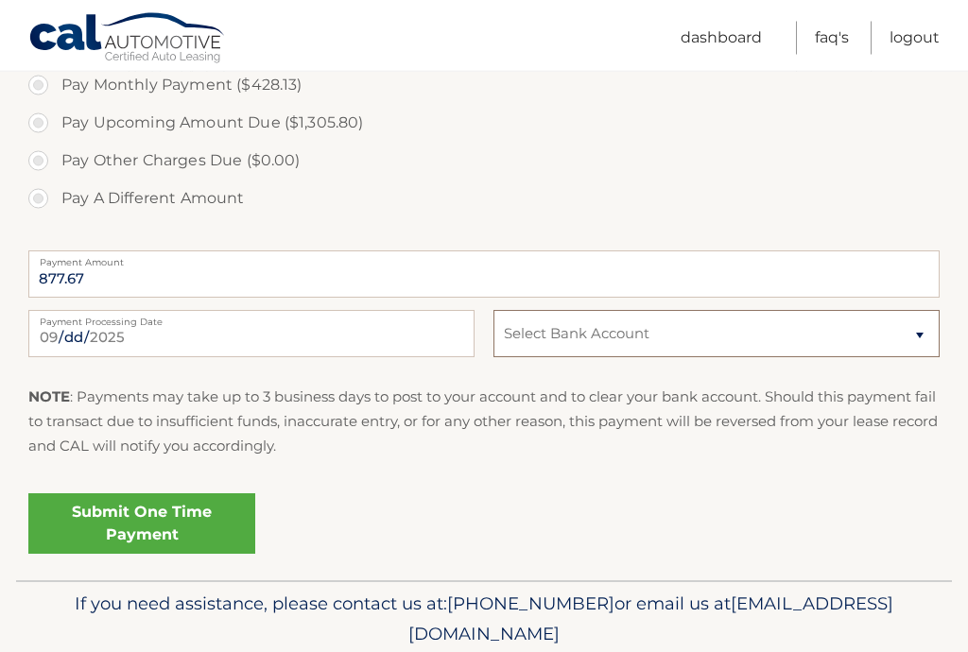
scroll to position [755, 0]
click at [808, 342] on select "Select Bank Account Checking BANK OF AMERICA, N.A. *****2614 [PERSON_NAME] REND…" at bounding box center [716, 332] width 446 height 47
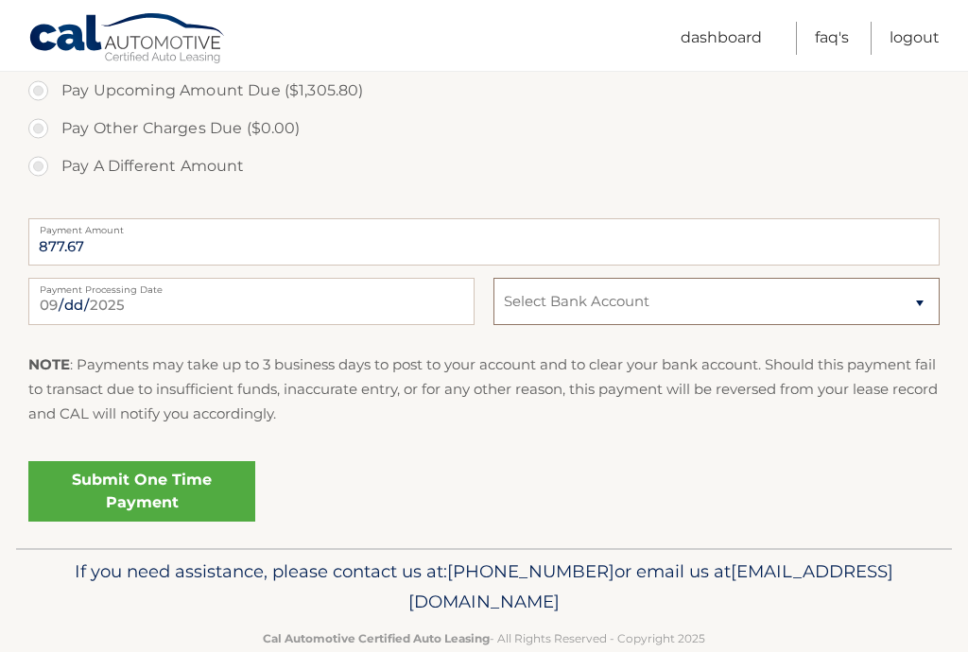
click at [866, 316] on select "Select Bank Account Checking BANK OF AMERICA, N.A. *****2614 [PERSON_NAME] REND…" at bounding box center [716, 301] width 446 height 47
select select "MWIzNDE1MWEtMDk3Mi00MjJkLThhNjItNTI2MzNmZjA1ZWRl"
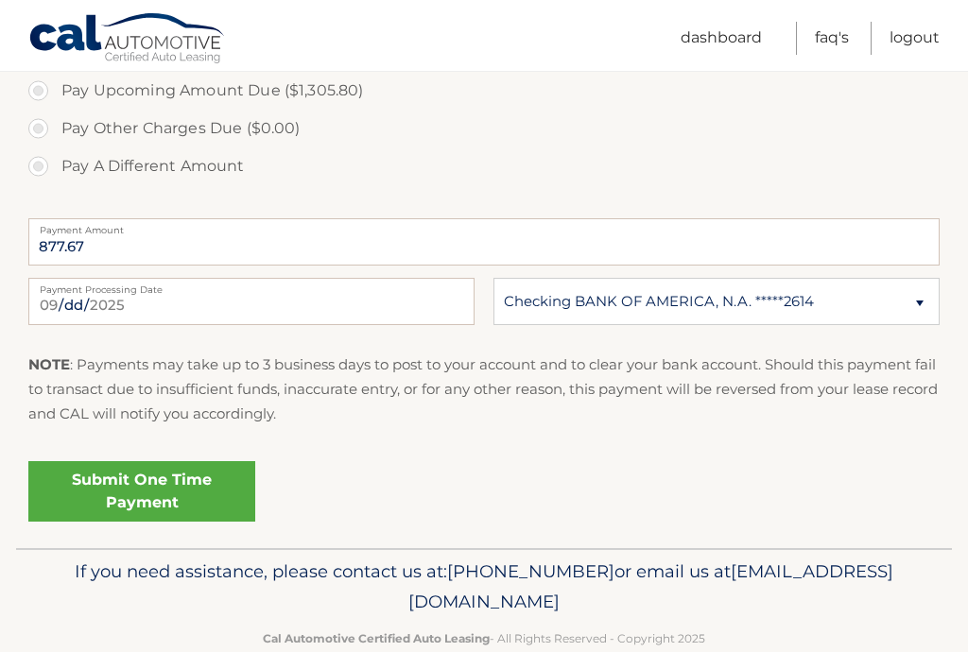
click at [182, 474] on link "Submit One Time Payment" at bounding box center [141, 491] width 227 height 60
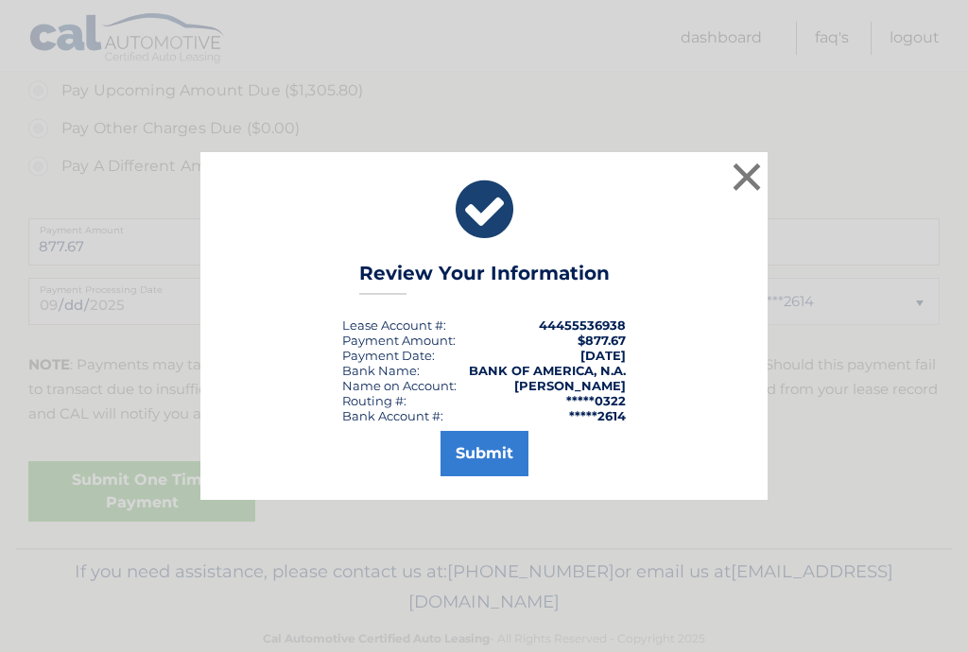
click at [492, 451] on button "Submit" at bounding box center [484, 453] width 88 height 45
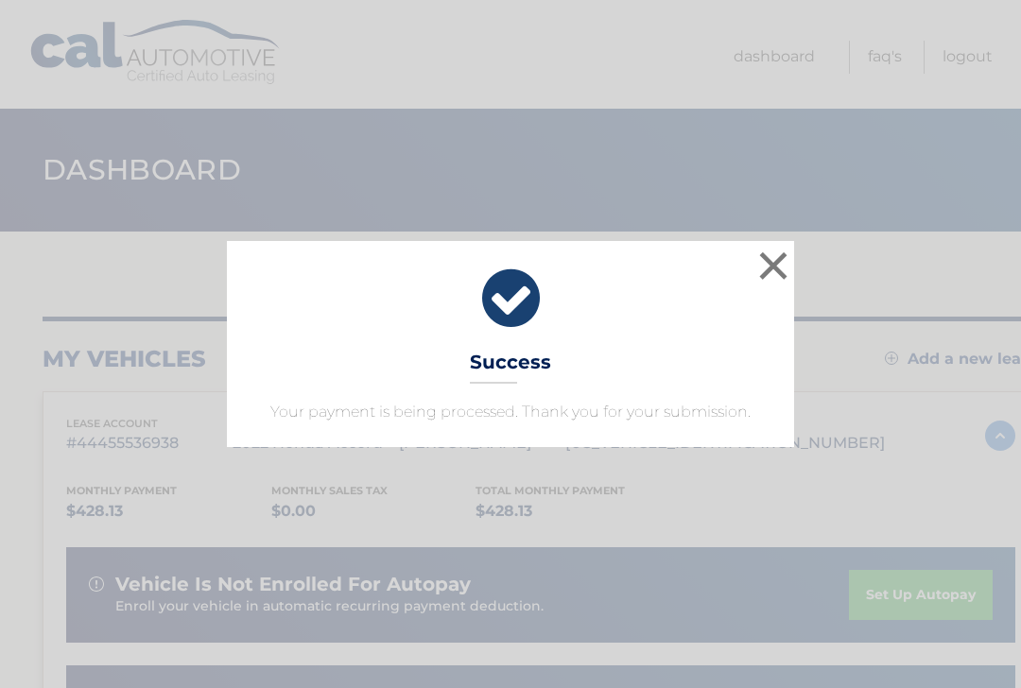
scroll to position [4, 0]
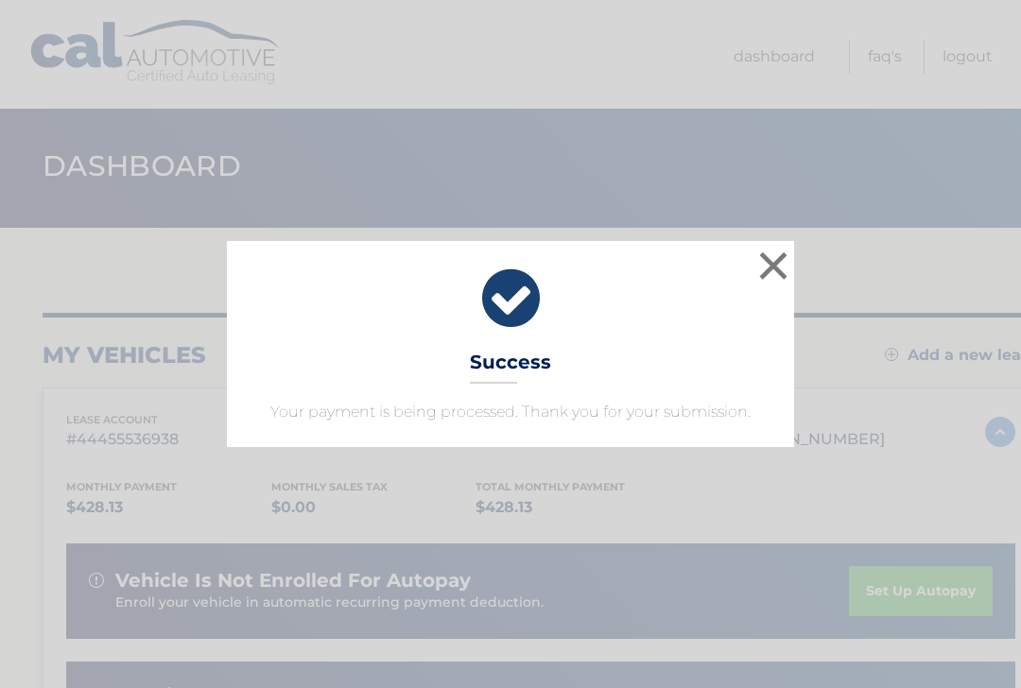
click at [771, 274] on button "×" at bounding box center [773, 266] width 38 height 38
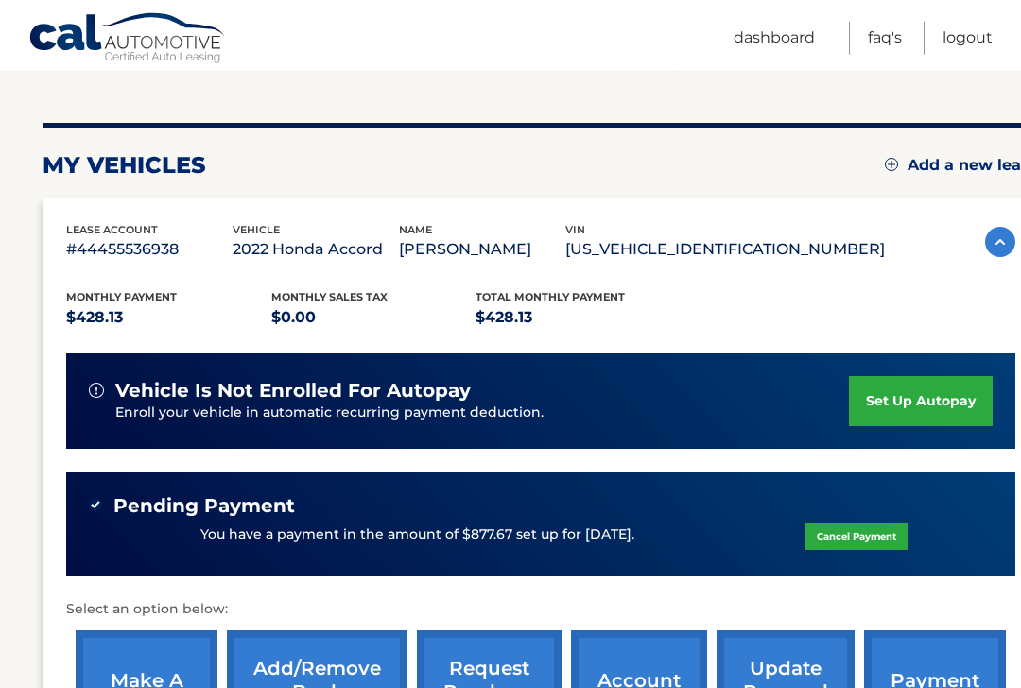
scroll to position [198, 0]
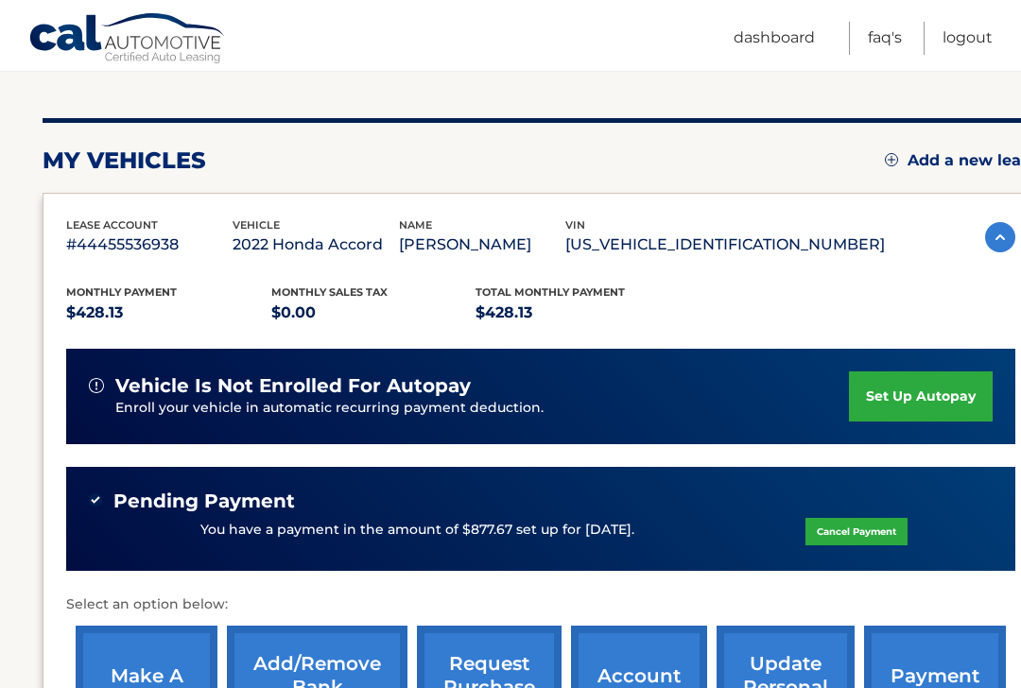
click at [934, 399] on link "set up autopay" at bounding box center [921, 396] width 144 height 50
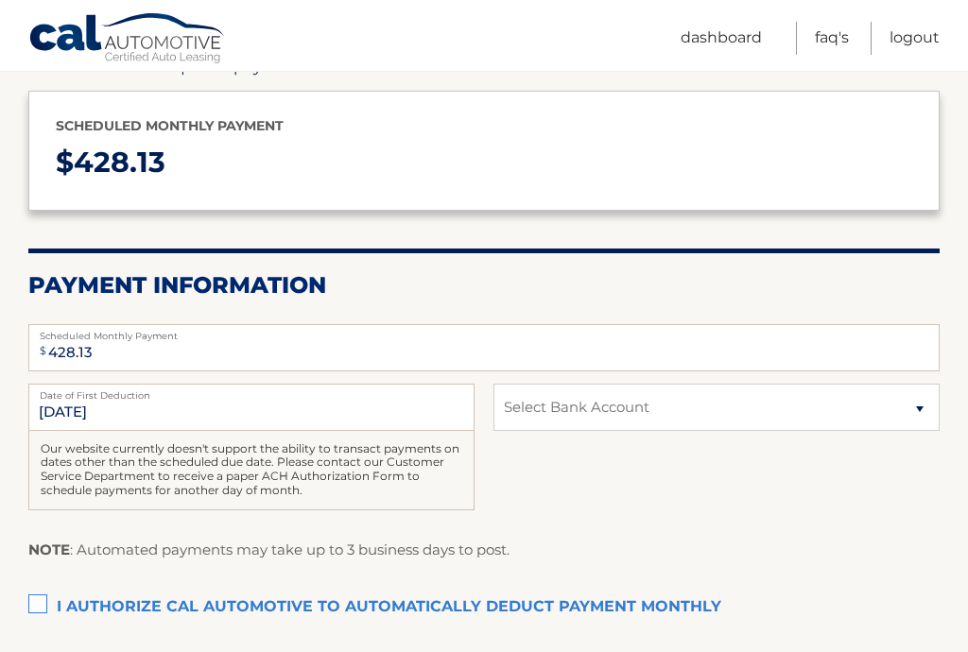
scroll to position [235, 0]
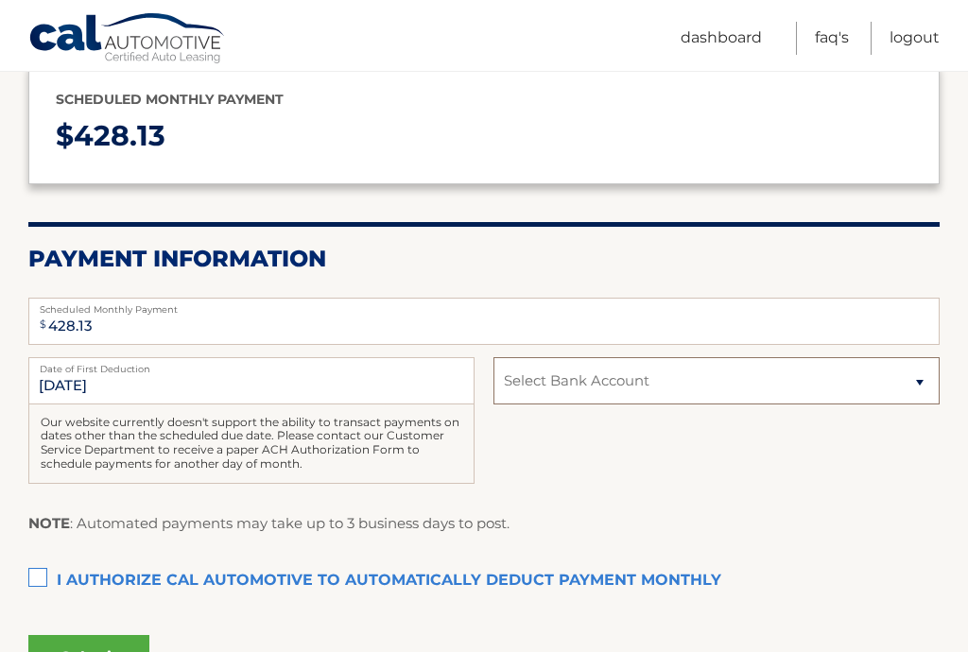
click at [811, 391] on select "Select Bank Account Checking BANK OF AMERICA, N.A. *****2614 [PERSON_NAME] REND…" at bounding box center [716, 380] width 446 height 47
select select "MWIzNDE1MWEtMDk3Mi00MjJkLThhNjItNTI2MzNmZjA1ZWRl"
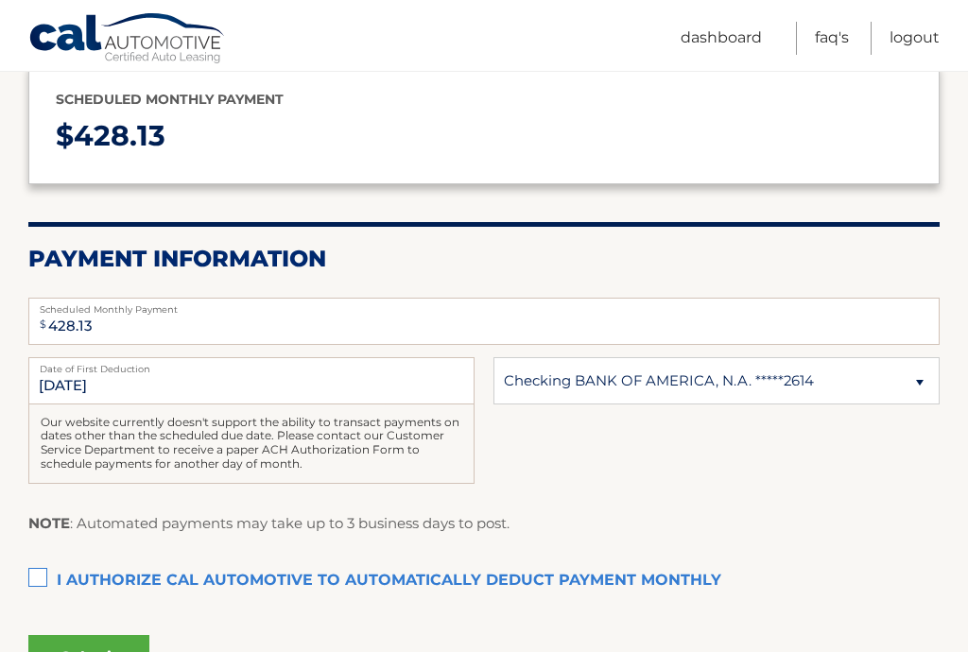
click at [33, 586] on label "I authorize cal automotive to automatically deduct payment monthly This checkbo…" at bounding box center [483, 581] width 911 height 38
click at [0, 0] on input "I authorize cal automotive to automatically deduct payment monthly This checkbo…" at bounding box center [0, 0] width 0 height 0
click at [119, 651] on button "Submit" at bounding box center [88, 657] width 121 height 45
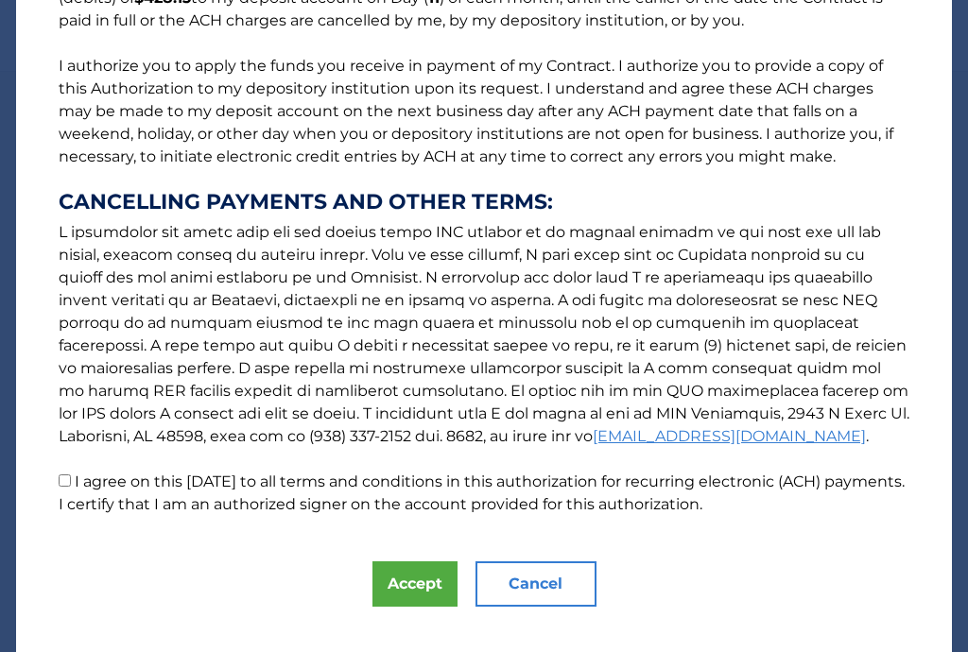
scroll to position [210, 0]
click at [415, 588] on button "Accept" at bounding box center [414, 584] width 85 height 45
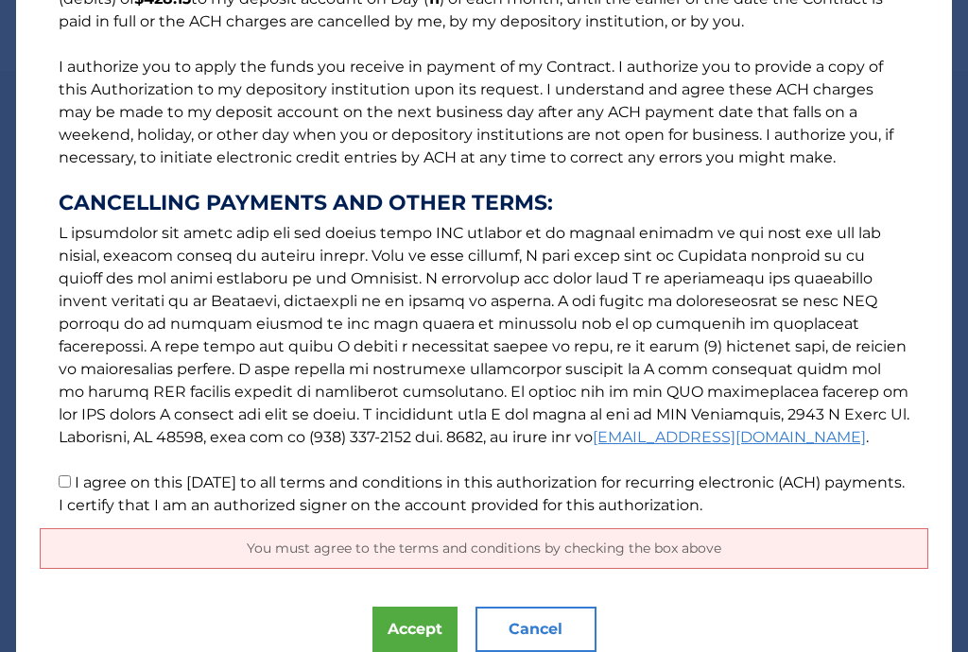
click at [439, 638] on button "Accept" at bounding box center [414, 629] width 85 height 45
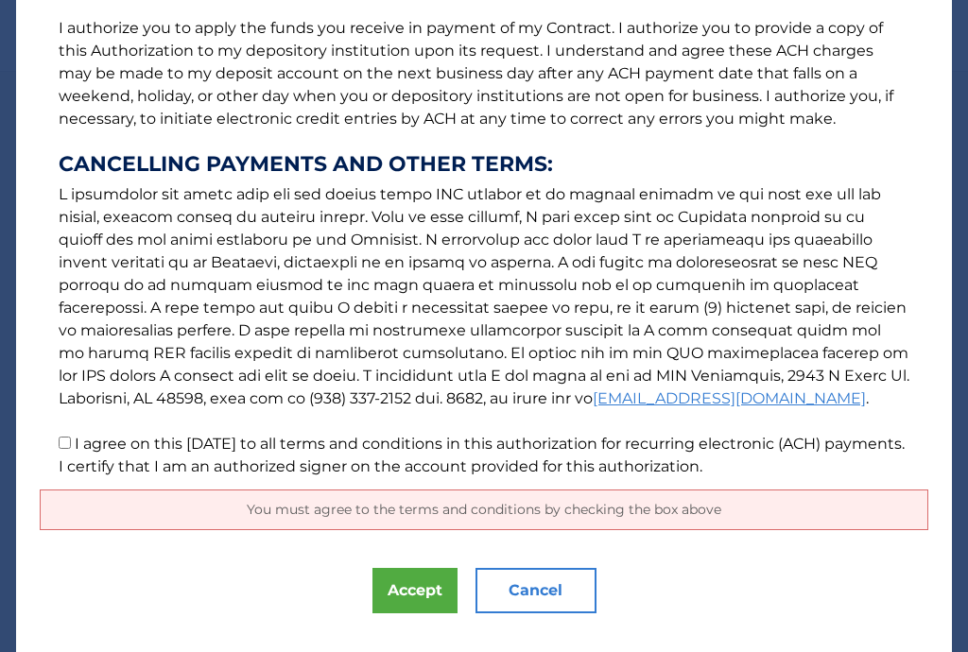
click at [60, 437] on input "I agree on this [DATE] to all terms and conditions in this authorization for re…" at bounding box center [65, 443] width 12 height 12
checkbox input "true"
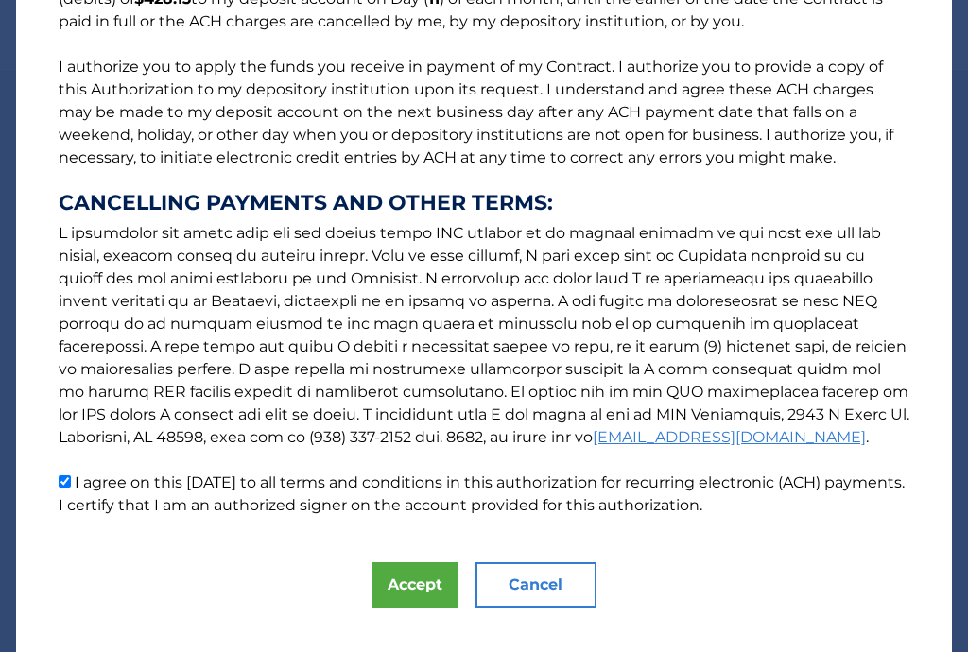
click at [427, 592] on button "Accept" at bounding box center [414, 584] width 85 height 45
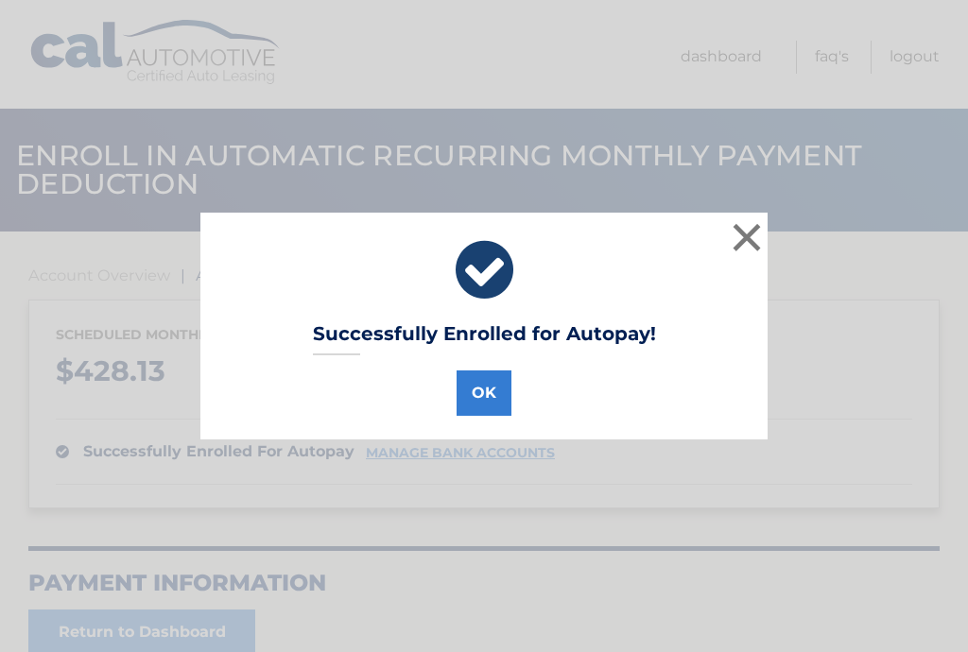
click at [492, 404] on button "OK" at bounding box center [484, 392] width 55 height 45
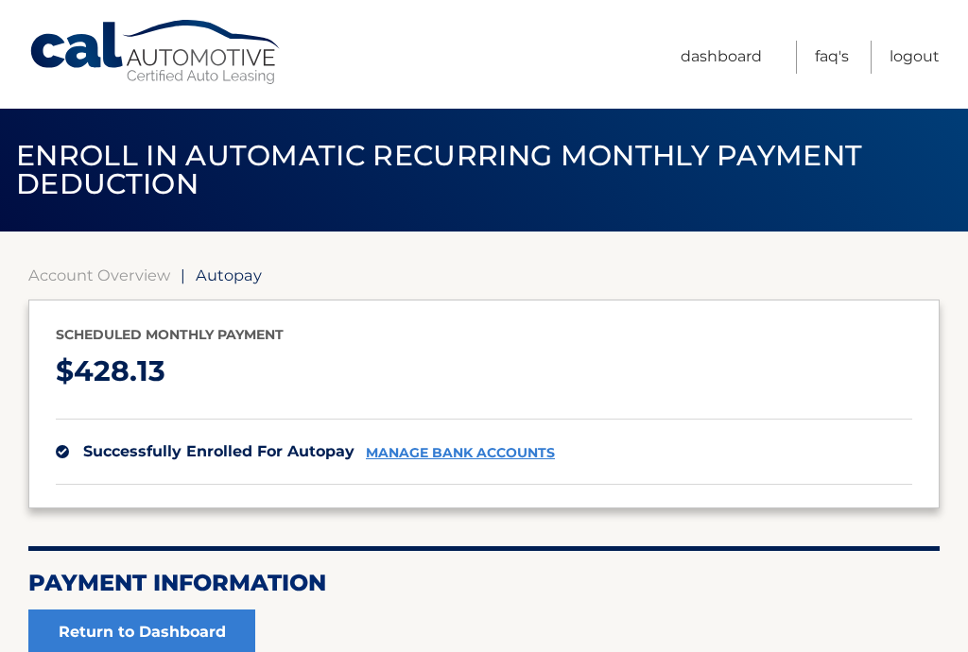
scroll to position [31, 0]
